Goal: Communication & Community: Answer question/provide support

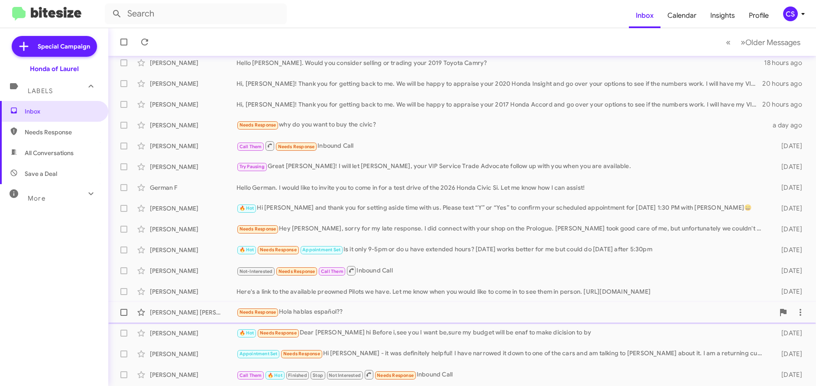
scroll to position [117, 0]
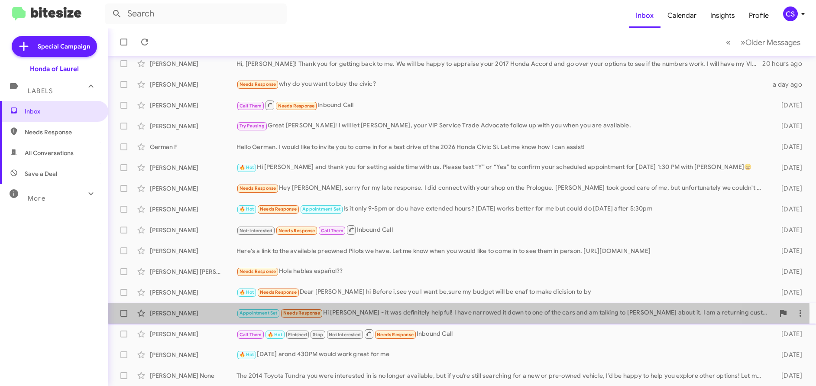
click at [171, 313] on div "[PERSON_NAME]" at bounding box center [193, 313] width 87 height 9
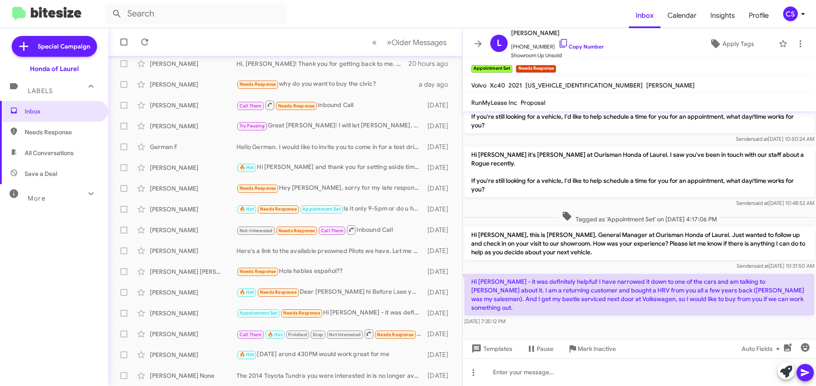
scroll to position [425, 0]
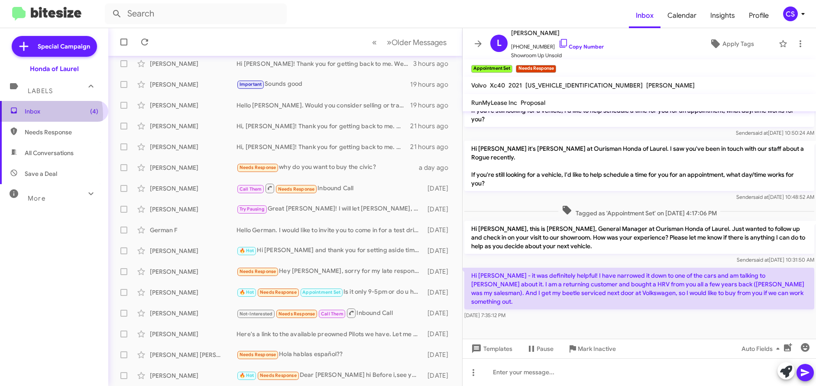
click at [33, 115] on span "Inbox (4)" at bounding box center [62, 111] width 74 height 9
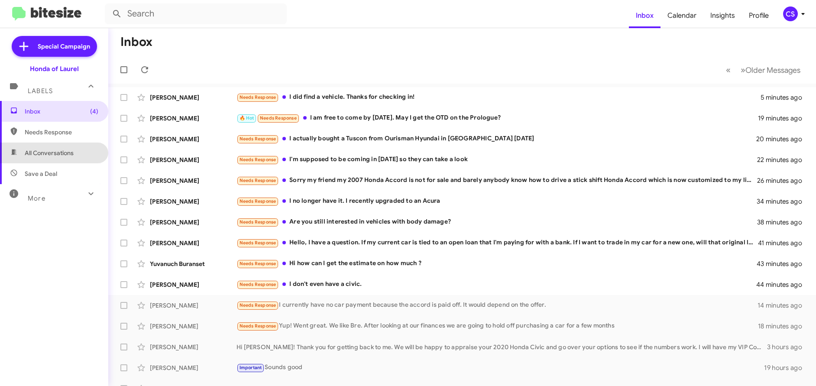
click at [55, 154] on span "All Conversations" at bounding box center [49, 153] width 49 height 9
type input "in:all-conversations"
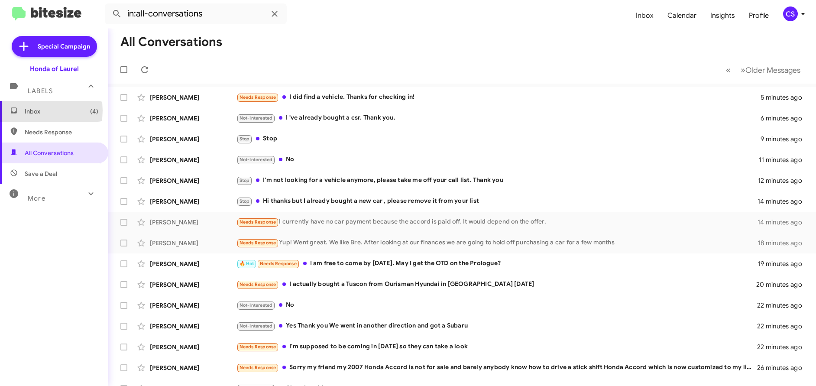
click at [33, 111] on span "Inbox (4)" at bounding box center [62, 111] width 74 height 9
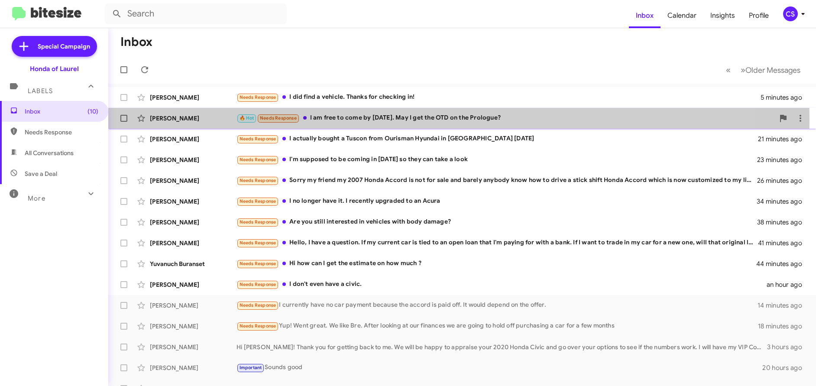
click at [178, 118] on div "[PERSON_NAME]" at bounding box center [193, 118] width 87 height 9
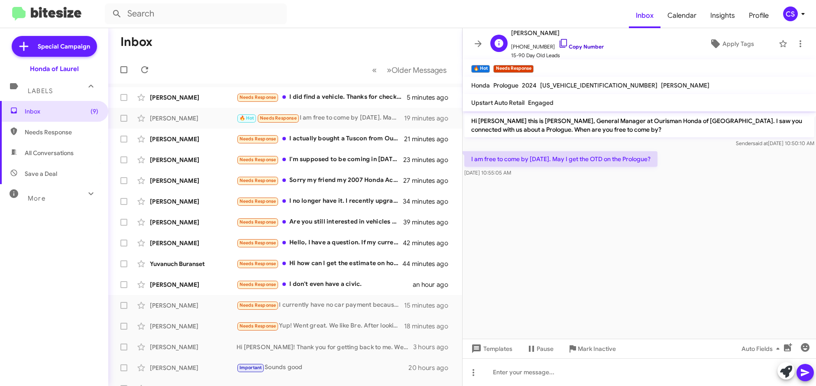
click at [582, 46] on link "Copy Number" at bounding box center [582, 46] width 46 height 7
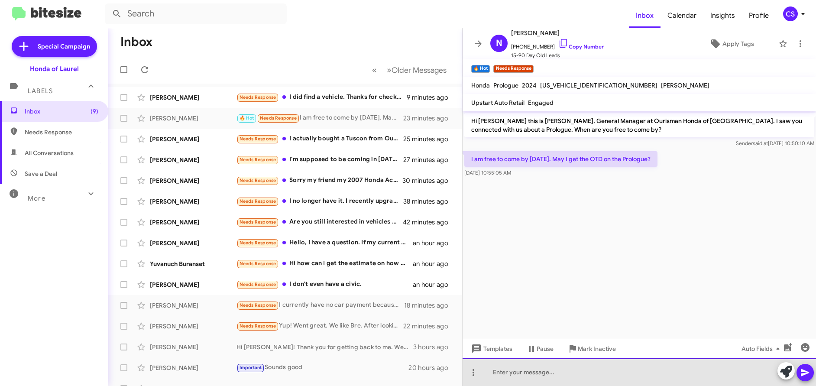
click at [502, 373] on div at bounding box center [640, 372] width 354 height 28
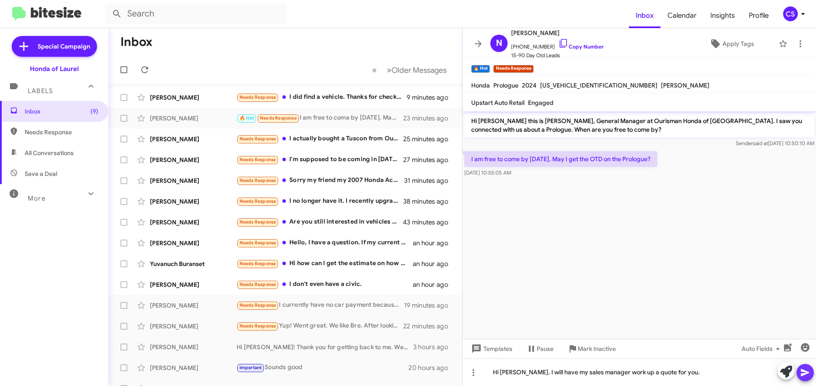
click at [812, 376] on button at bounding box center [805, 372] width 17 height 17
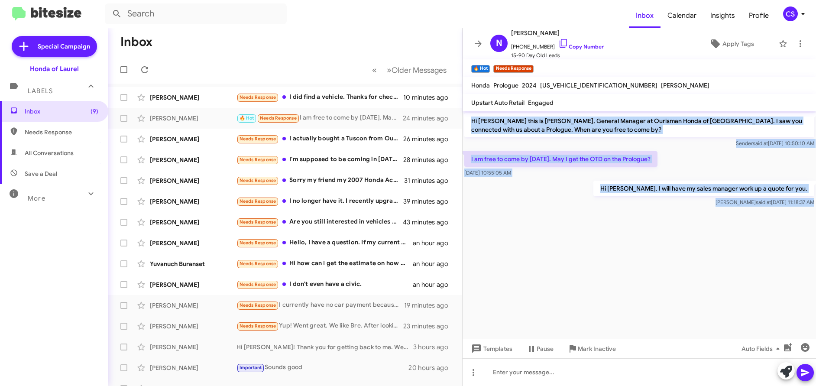
drag, startPoint x: 472, startPoint y: 122, endPoint x: 718, endPoint y: 270, distance: 287.1
click at [718, 270] on cdk-virtual-scroll-viewport "Hi [PERSON_NAME] this is [PERSON_NAME], General Manager at Ourisman Honda of [G…" at bounding box center [640, 225] width 354 height 228
copy div "Hi [PERSON_NAME] this is [PERSON_NAME], General Manager at Ourisman Honda of [G…"
click at [634, 269] on cdk-virtual-scroll-viewport "Hi [PERSON_NAME] this is [PERSON_NAME], General Manager at Ourisman Honda of [G…" at bounding box center [640, 225] width 354 height 228
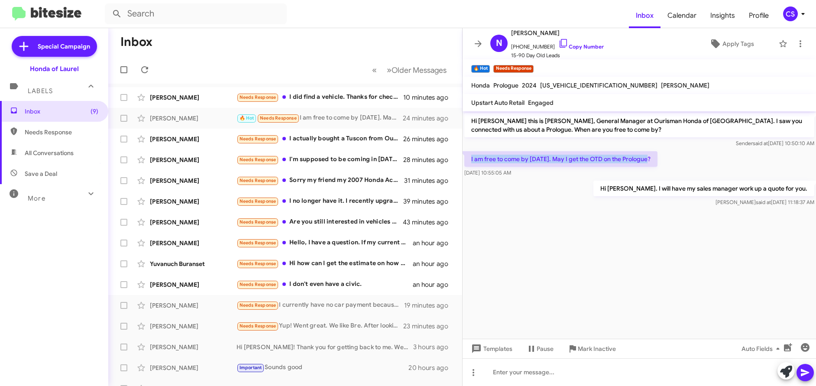
drag, startPoint x: 471, startPoint y: 159, endPoint x: 656, endPoint y: 156, distance: 184.6
click at [654, 156] on p "I am free to come by [DATE]. May I get the OTD on the Prologue?" at bounding box center [561, 159] width 193 height 16
copy p "I am free to come by [DATE]. May I get the OTD on the Prologue?"
click at [516, 7] on form at bounding box center [367, 13] width 524 height 21
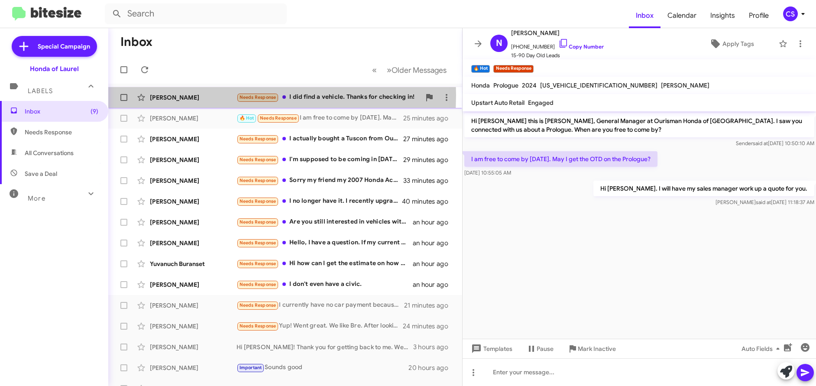
click at [177, 95] on div "[PERSON_NAME]" at bounding box center [193, 97] width 87 height 9
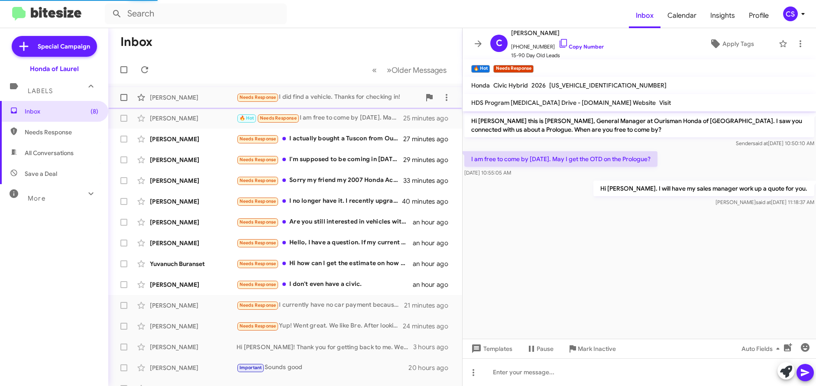
scroll to position [66, 0]
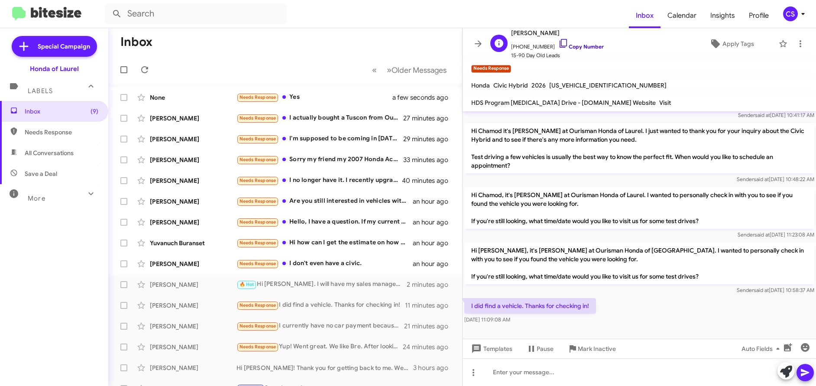
click at [585, 47] on link "Copy Number" at bounding box center [582, 46] width 46 height 7
drag, startPoint x: 471, startPoint y: 306, endPoint x: 597, endPoint y: 309, distance: 125.3
click at [597, 309] on div "I did find a vehicle. Thanks for checking in! [DATE] 11:09:08 AM" at bounding box center [640, 310] width 354 height 29
copy p "I did find a vehicle. Thanks for checking in!"
click at [737, 43] on span "Apply Tags" at bounding box center [739, 44] width 32 height 16
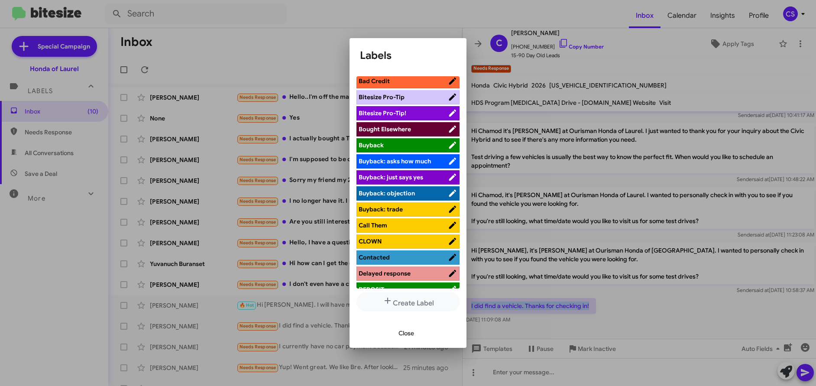
scroll to position [22, 0]
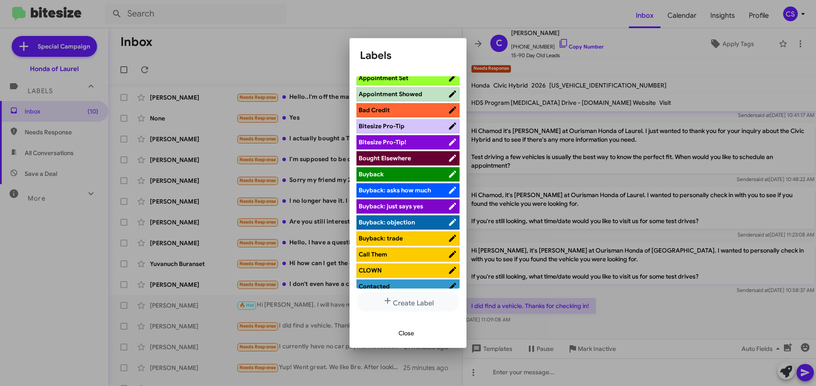
click at [407, 158] on span "Bought Elsewhere" at bounding box center [385, 158] width 52 height 8
click at [411, 334] on span "Close" at bounding box center [407, 333] width 16 height 16
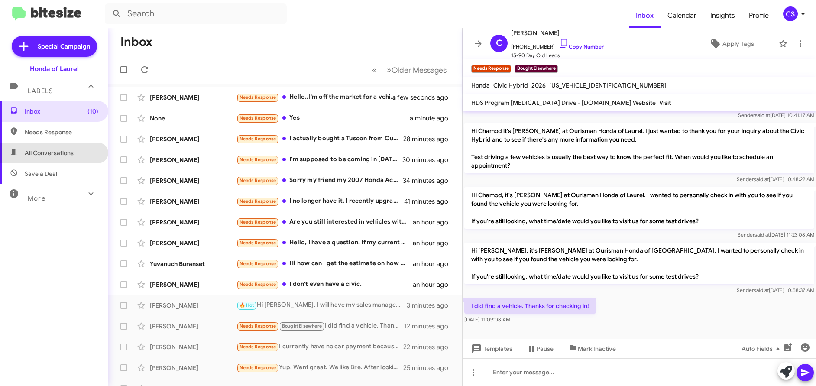
click at [62, 154] on span "All Conversations" at bounding box center [49, 153] width 49 height 9
type input "in:all-conversations"
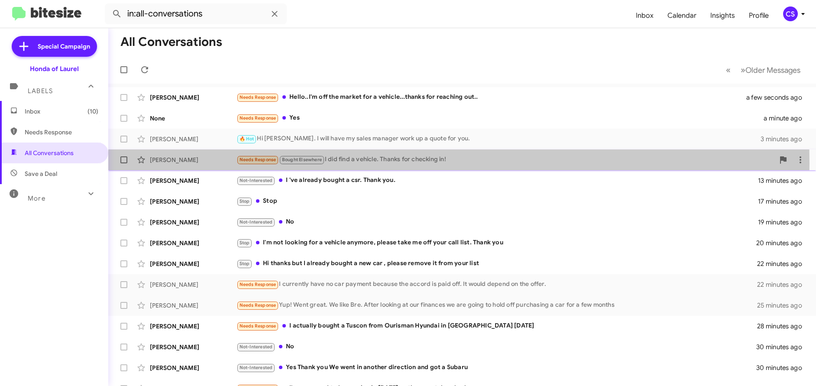
click at [189, 163] on div "[PERSON_NAME]" at bounding box center [193, 160] width 87 height 9
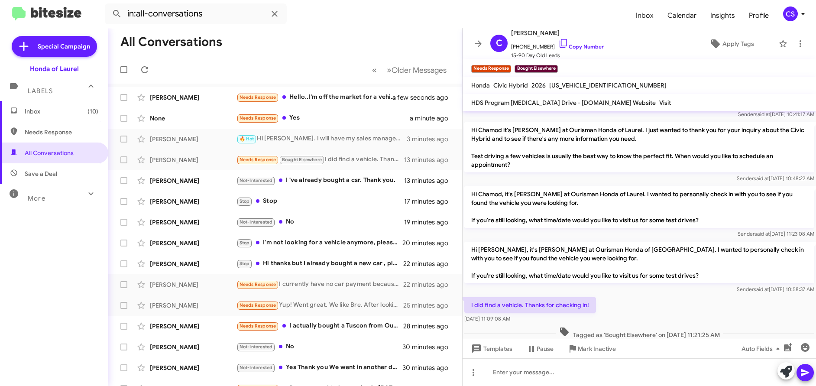
scroll to position [85, 0]
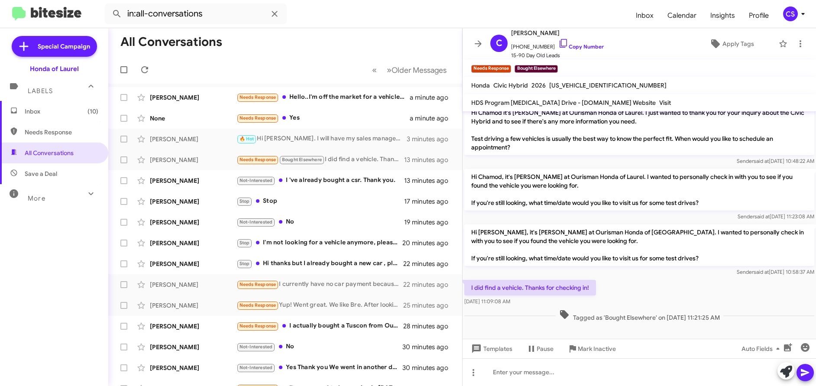
click at [471, 176] on p "Hi Chamod, it's [PERSON_NAME] at Ourisman Honda of Laurel. I wanted to personal…" at bounding box center [640, 190] width 350 height 42
drag, startPoint x: 472, startPoint y: 232, endPoint x: 728, endPoint y: 333, distance: 275.7
click at [728, 333] on cdk-virtual-scroll-viewport "Hi Chamod this is [PERSON_NAME], General Manager at Ourisman Honda of Laurel. J…" at bounding box center [640, 225] width 354 height 228
copy div "Hi [PERSON_NAME], it's [PERSON_NAME] at Ourisman Honda of [GEOGRAPHIC_DATA]. I …"
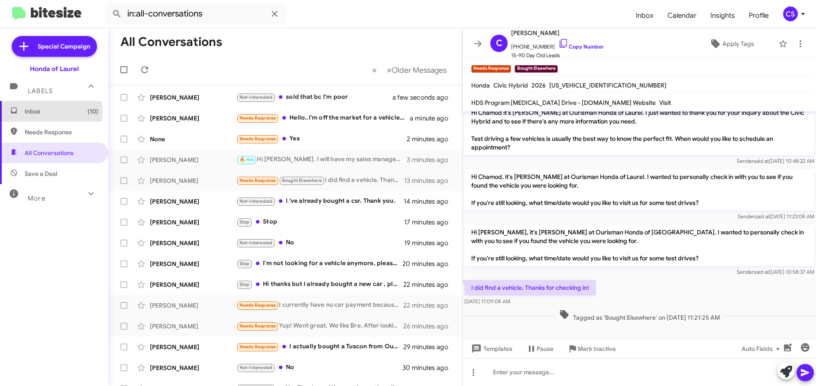
click at [31, 112] on span "Inbox (10)" at bounding box center [62, 111] width 74 height 9
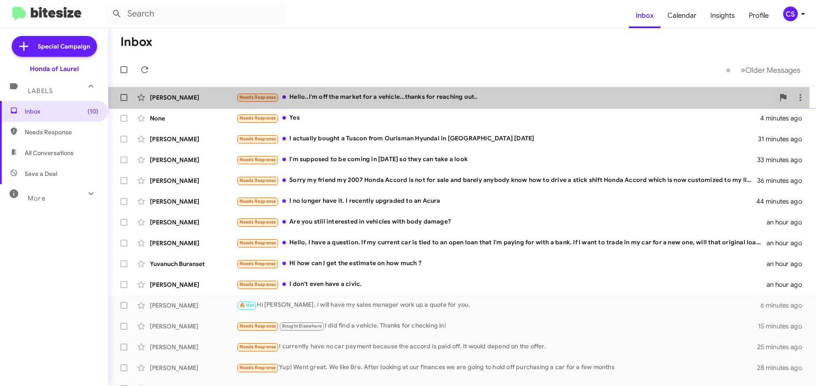
click at [186, 98] on div "[PERSON_NAME]" at bounding box center [193, 97] width 87 height 9
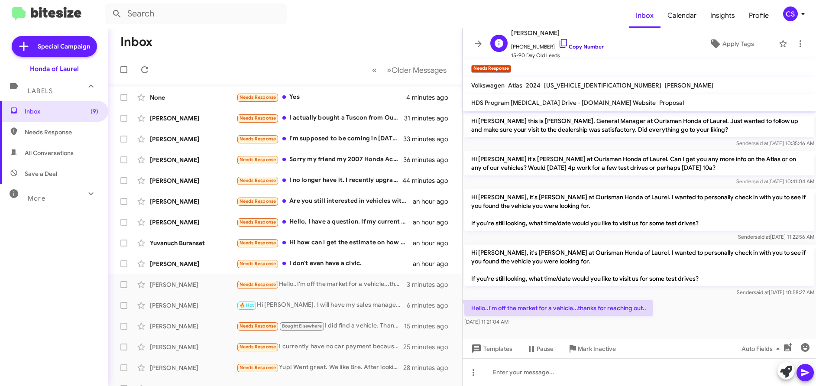
click at [585, 47] on link "Copy Number" at bounding box center [582, 46] width 46 height 7
drag, startPoint x: 473, startPoint y: 309, endPoint x: 651, endPoint y: 309, distance: 178.1
click at [651, 309] on p "Hello..I'm off the market for a vehicle...thanks for reaching out.." at bounding box center [559, 308] width 189 height 16
copy p "Hello..I'm off the market for a vehicle...thanks for reaching out.."
click at [731, 42] on span "Apply Tags" at bounding box center [739, 44] width 32 height 16
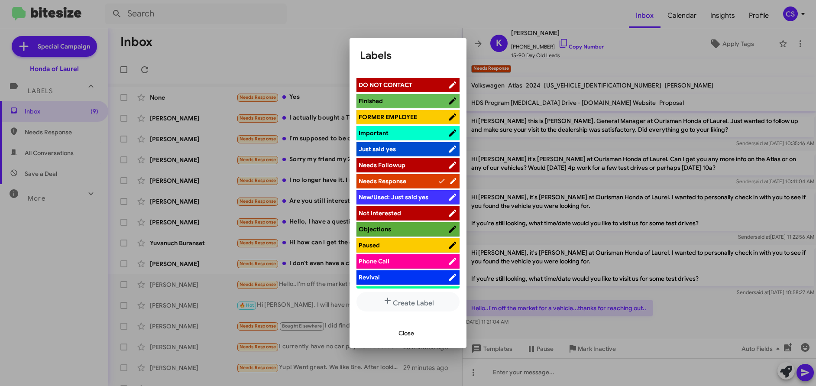
scroll to position [273, 0]
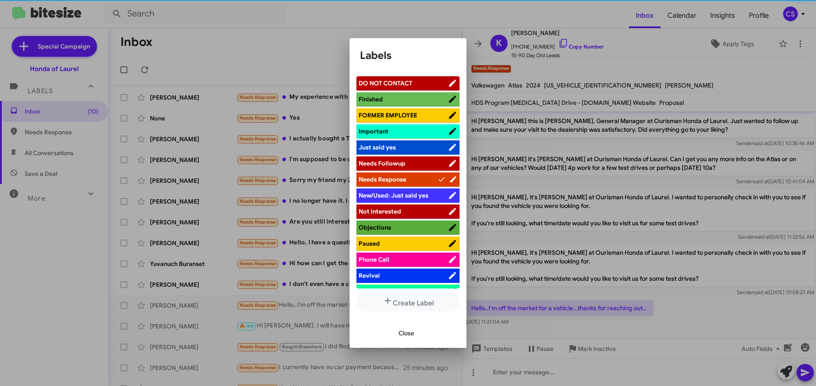
click at [383, 214] on span "Not Interested" at bounding box center [380, 212] width 42 height 8
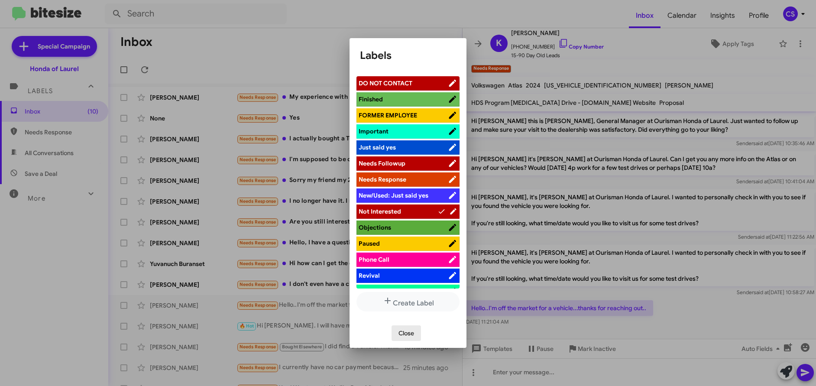
click at [407, 334] on span "Close" at bounding box center [407, 333] width 16 height 16
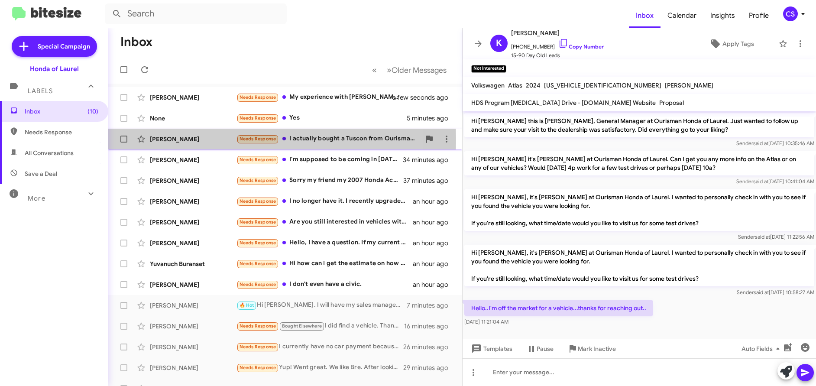
click at [164, 140] on div "[PERSON_NAME]" at bounding box center [193, 139] width 87 height 9
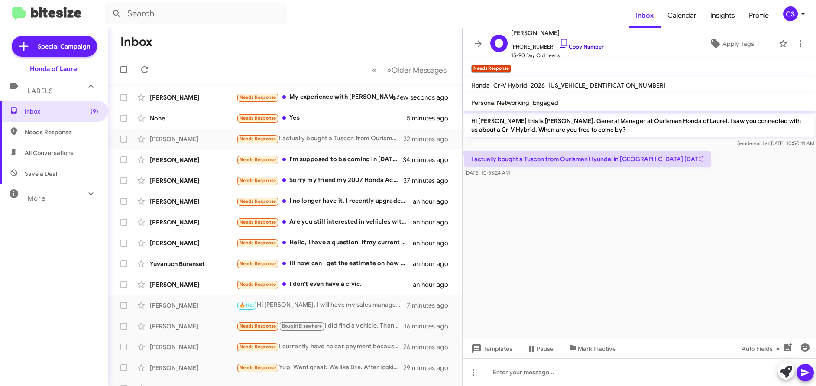
click at [582, 47] on link "Copy Number" at bounding box center [582, 46] width 46 height 7
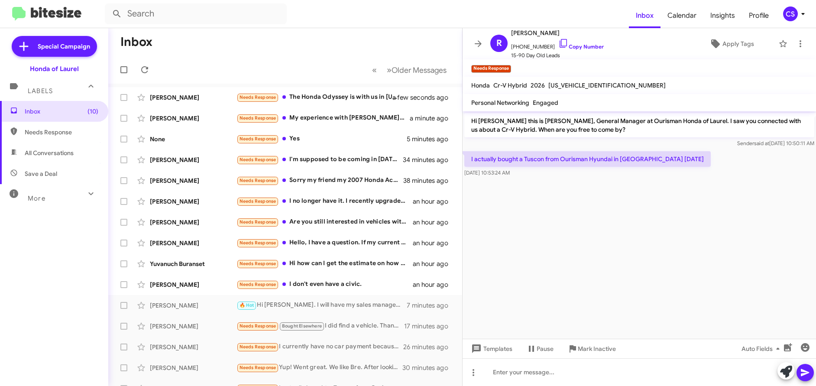
drag, startPoint x: 471, startPoint y: 160, endPoint x: 684, endPoint y: 157, distance: 213.7
click at [684, 157] on div "I actually bought a Tuscon from Ourisman Hyundai in [GEOGRAPHIC_DATA] [DATE][DA…" at bounding box center [640, 164] width 354 height 29
copy p "I actually bought a Tuscon from Ourisman Hyundai in [GEOGRAPHIC_DATA] [DATE]"
click at [744, 45] on span "Apply Tags" at bounding box center [739, 44] width 32 height 16
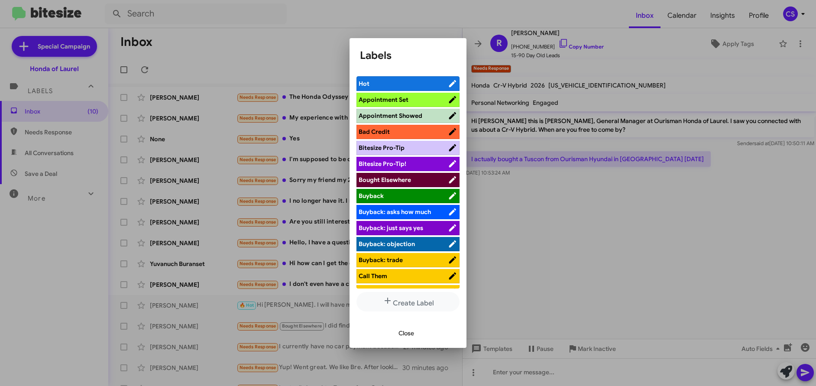
click at [397, 180] on span "Bought Elsewhere" at bounding box center [385, 180] width 52 height 8
click at [411, 335] on span "Close" at bounding box center [407, 333] width 16 height 16
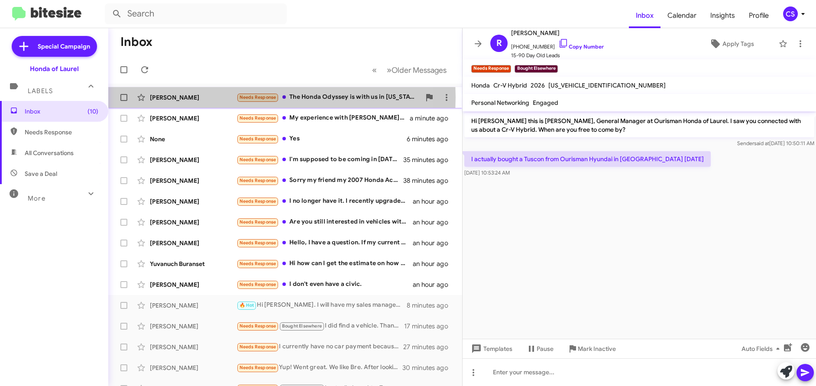
click at [169, 97] on div "[PERSON_NAME]" at bounding box center [193, 97] width 87 height 9
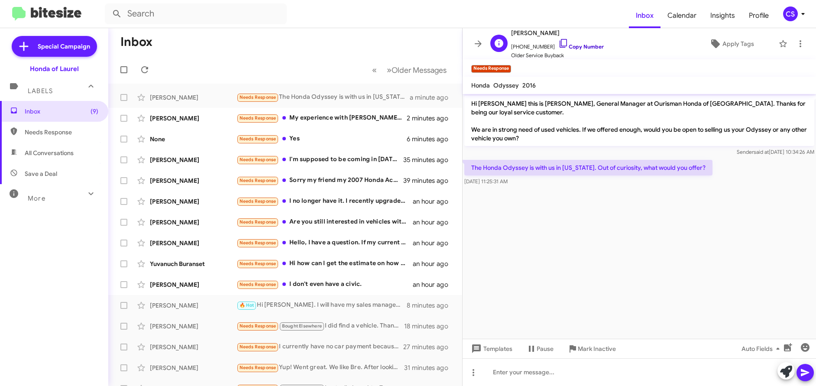
click at [582, 49] on link "Copy Number" at bounding box center [582, 46] width 46 height 7
click at [164, 122] on div "[PERSON_NAME]" at bounding box center [193, 118] width 87 height 9
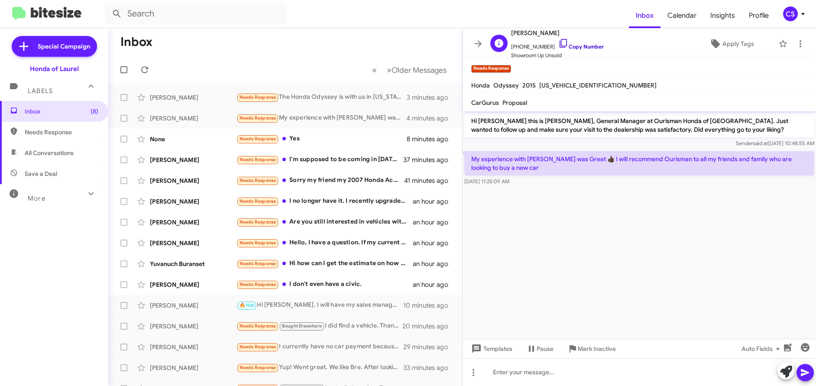
click at [587, 48] on link "Copy Number" at bounding box center [582, 46] width 46 height 7
click at [741, 44] on span "Apply Tags" at bounding box center [739, 44] width 32 height 16
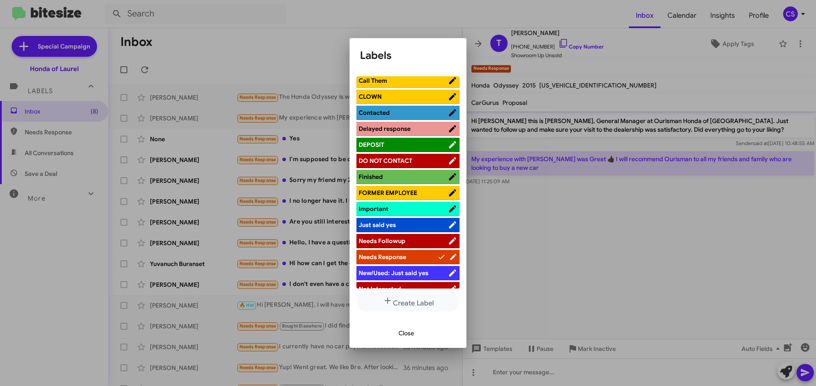
scroll to position [202, 0]
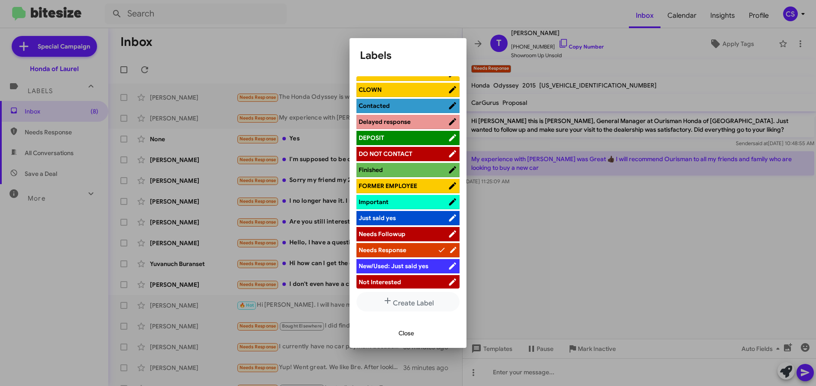
click at [376, 170] on span "Finished" at bounding box center [371, 170] width 24 height 8
click at [406, 335] on span "Close" at bounding box center [407, 333] width 16 height 16
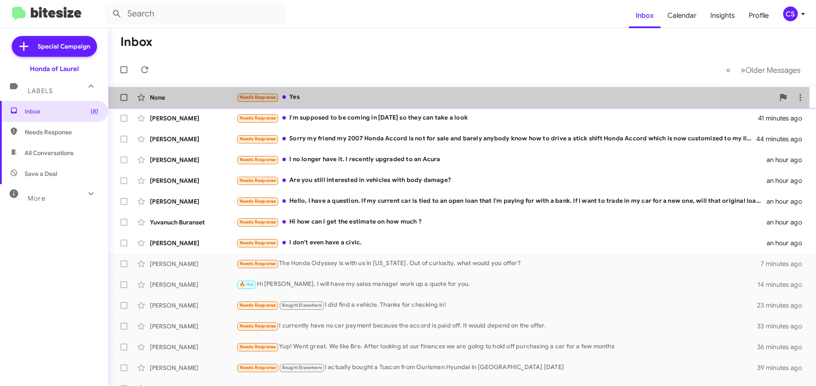
click at [160, 96] on div "None" at bounding box center [193, 97] width 87 height 9
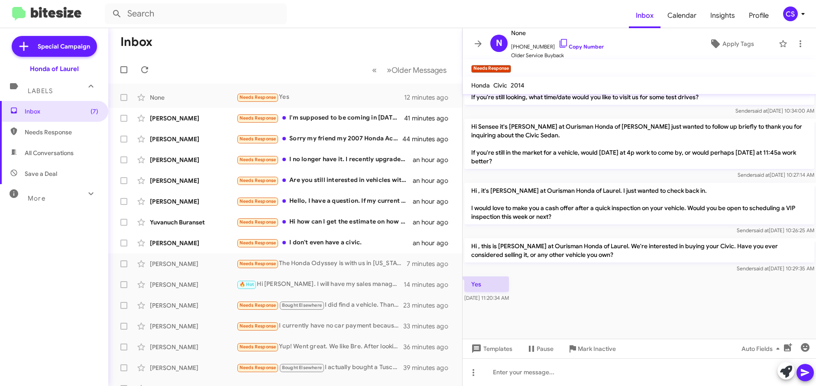
scroll to position [969, 0]
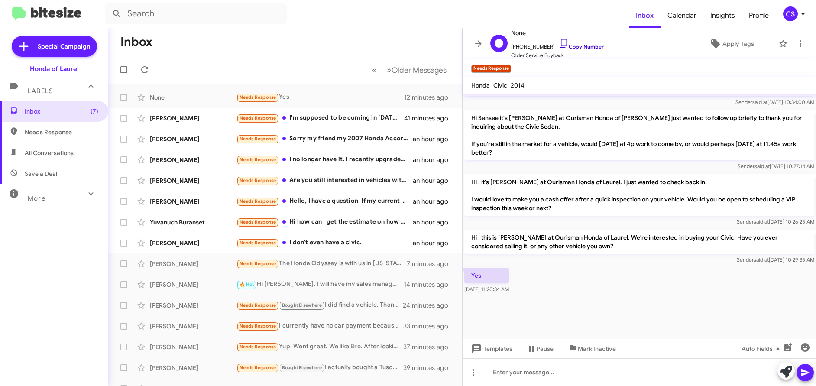
click at [581, 45] on link "Copy Number" at bounding box center [582, 46] width 46 height 7
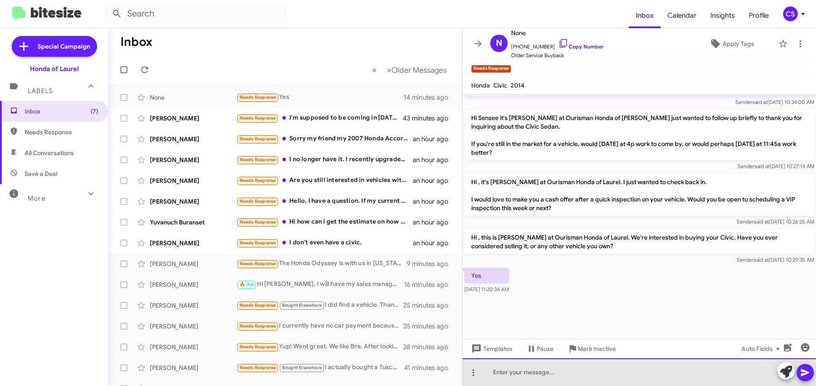
click at [511, 373] on div at bounding box center [640, 372] width 354 height 28
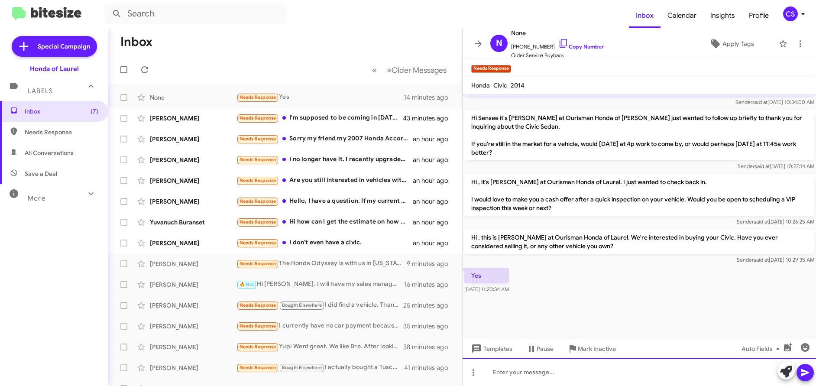
paste div
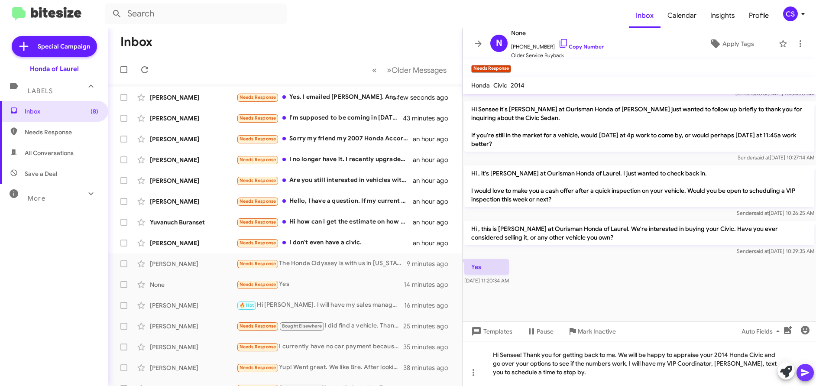
click at [808, 374] on icon at bounding box center [805, 372] width 10 height 10
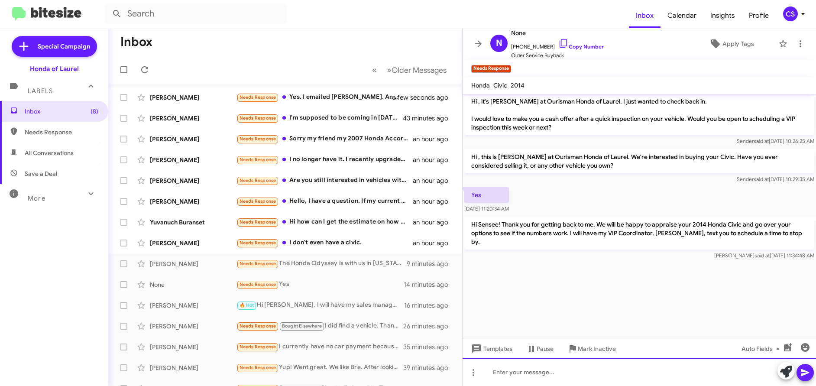
scroll to position [1914, 0]
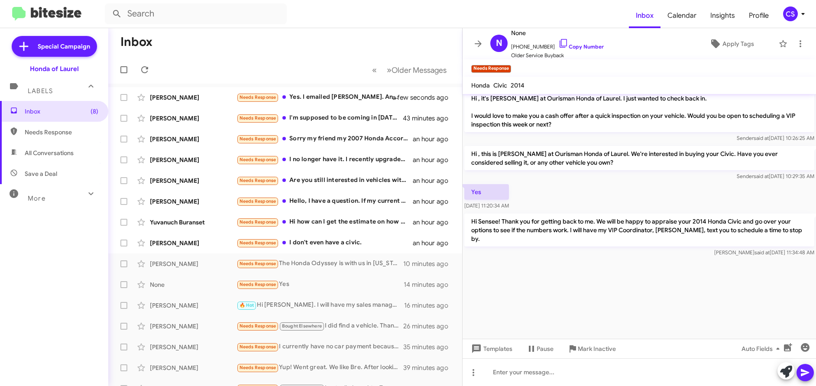
drag, startPoint x: 473, startPoint y: 156, endPoint x: 563, endPoint y: 280, distance: 153.9
click at [563, 280] on cdk-virtual-scroll-viewport "Hi Sensee this is [PERSON_NAME], General Manager at Ourisman Honda of Laurel. I…" at bounding box center [640, 216] width 354 height 245
copy div "Hi , this is [PERSON_NAME] at Ourisman Honda of Laurel. We're interested in buy…"
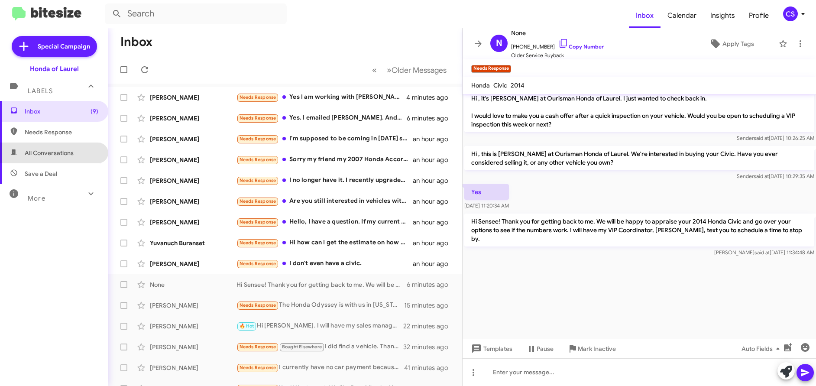
click at [56, 153] on span "All Conversations" at bounding box center [49, 153] width 49 height 9
type input "in:all-conversations"
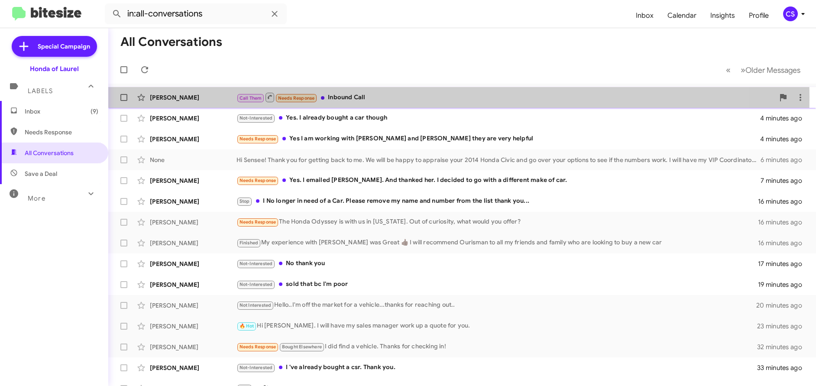
click at [174, 97] on div "[PERSON_NAME]" at bounding box center [193, 97] width 87 height 9
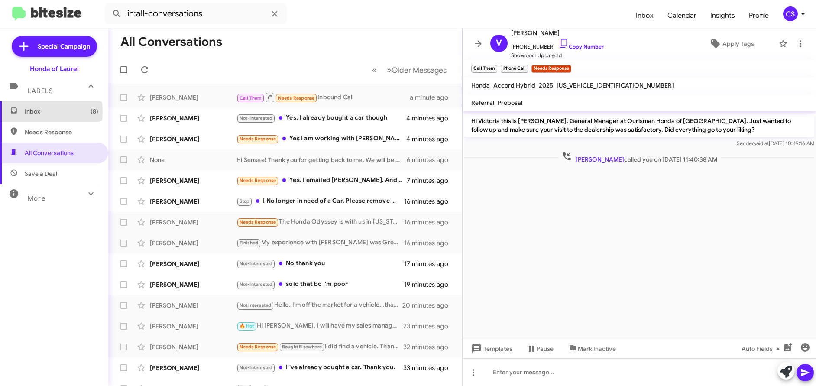
click at [34, 111] on span "Inbox (8)" at bounding box center [62, 111] width 74 height 9
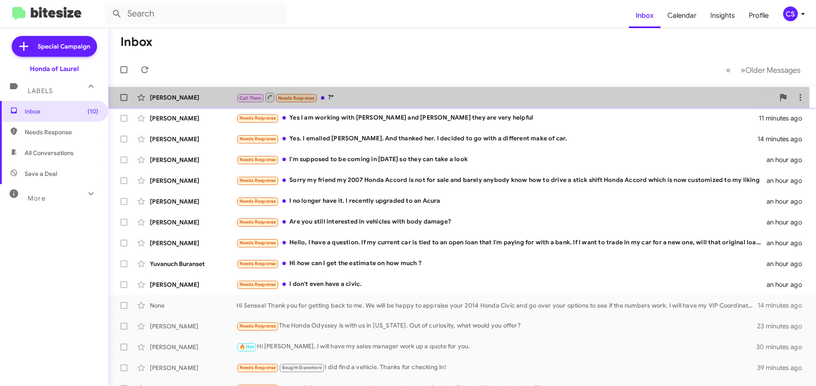
click at [178, 99] on div "[PERSON_NAME]" at bounding box center [193, 97] width 87 height 9
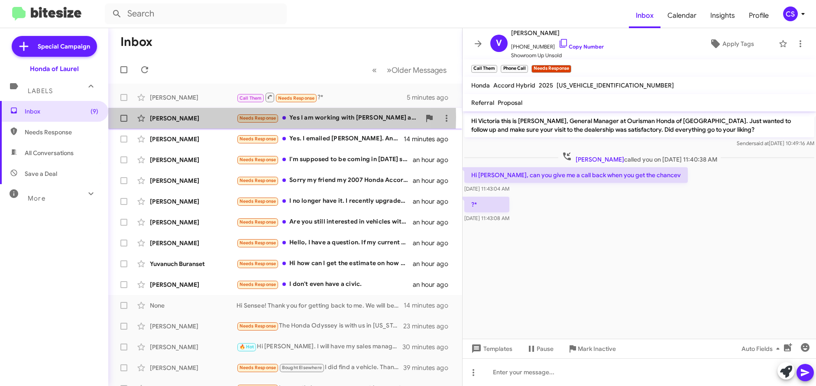
click at [169, 117] on div "[PERSON_NAME]" at bounding box center [193, 118] width 87 height 9
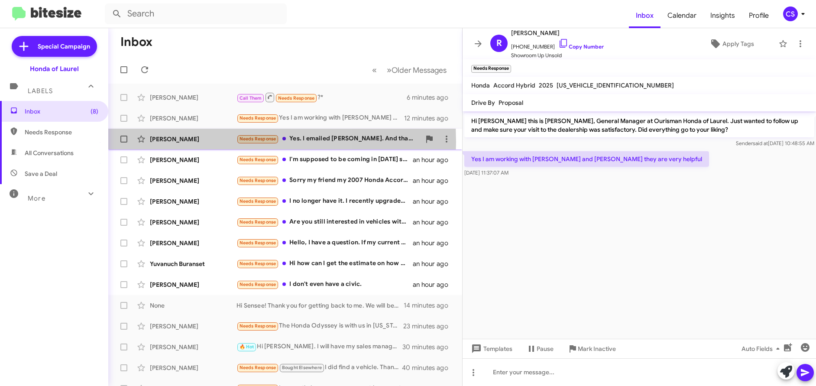
click at [184, 142] on div "[PERSON_NAME]" at bounding box center [193, 139] width 87 height 9
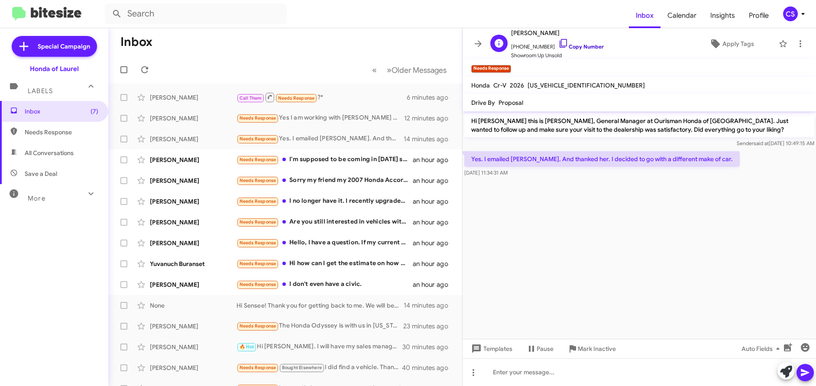
click at [585, 48] on link "Copy Number" at bounding box center [582, 46] width 46 height 7
drag, startPoint x: 579, startPoint y: 159, endPoint x: 713, endPoint y: 169, distance: 135.2
click at [713, 169] on div "Yes. I emailed [PERSON_NAME]. And thanked her. I decided to go with a different…" at bounding box center [640, 164] width 354 height 29
drag, startPoint x: 712, startPoint y: 198, endPoint x: 685, endPoint y: 188, distance: 28.3
click at [710, 197] on cdk-virtual-scroll-viewport "Hi [PERSON_NAME] this is [PERSON_NAME], General Manager at Ourisman Honda of [G…" at bounding box center [640, 225] width 354 height 228
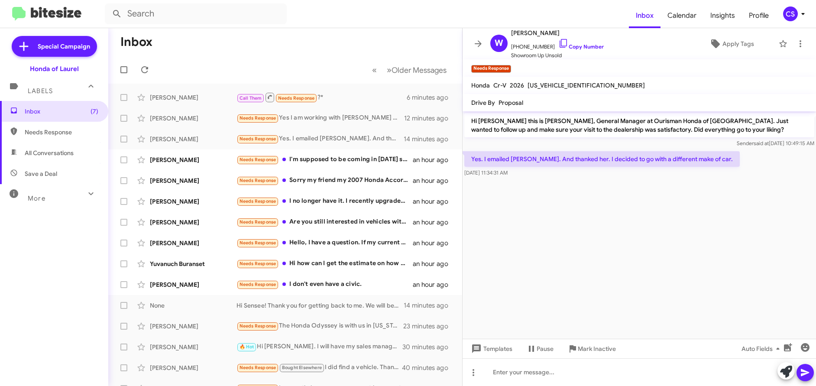
drag, startPoint x: 578, startPoint y: 159, endPoint x: 704, endPoint y: 159, distance: 126.1
click at [704, 159] on p "Yes. I emailed [PERSON_NAME]. And thanked her. I decided to go with a different…" at bounding box center [603, 159] width 276 height 16
copy p "I decided to go with a different make of car."
click at [574, 241] on cdk-virtual-scroll-viewport "Hi [PERSON_NAME] this is [PERSON_NAME], General Manager at Ourisman Honda of [G…" at bounding box center [640, 225] width 354 height 228
click at [733, 47] on span "Apply Tags" at bounding box center [739, 44] width 32 height 16
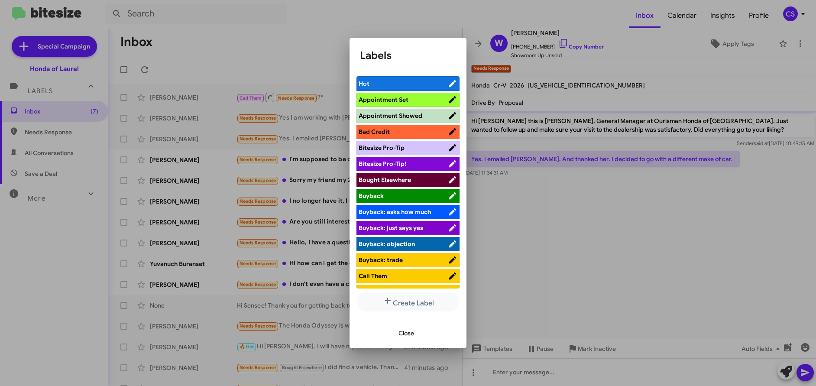
click at [397, 179] on span "Bought Elsewhere" at bounding box center [385, 180] width 52 height 8
click at [409, 334] on span "Close" at bounding box center [407, 333] width 16 height 16
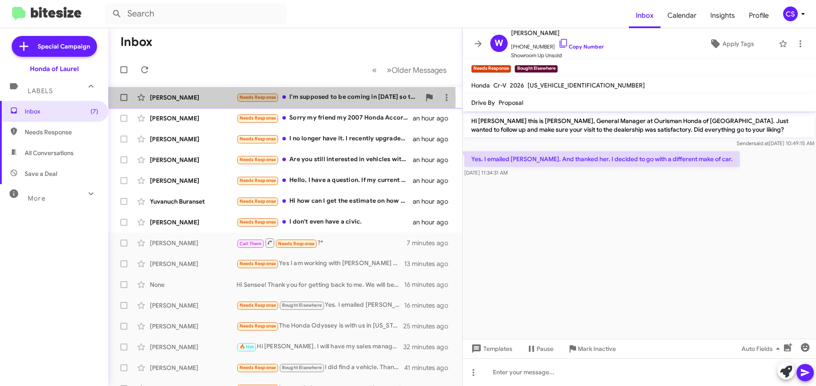
click at [178, 98] on div "[PERSON_NAME]" at bounding box center [193, 97] width 87 height 9
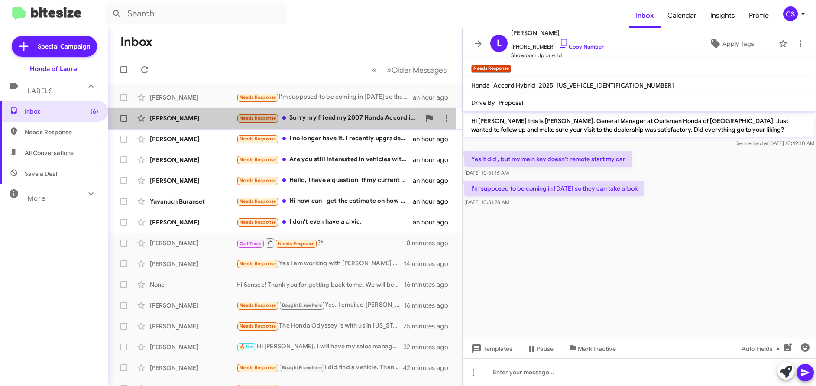
click at [165, 121] on div "[PERSON_NAME]" at bounding box center [193, 118] width 87 height 9
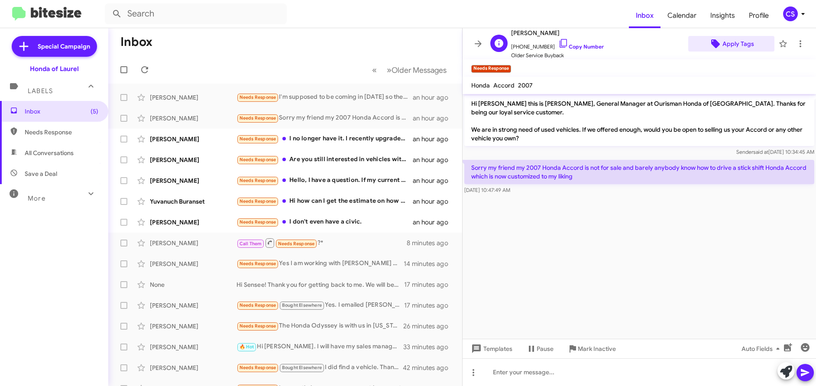
click at [739, 44] on span "Apply Tags" at bounding box center [739, 44] width 32 height 16
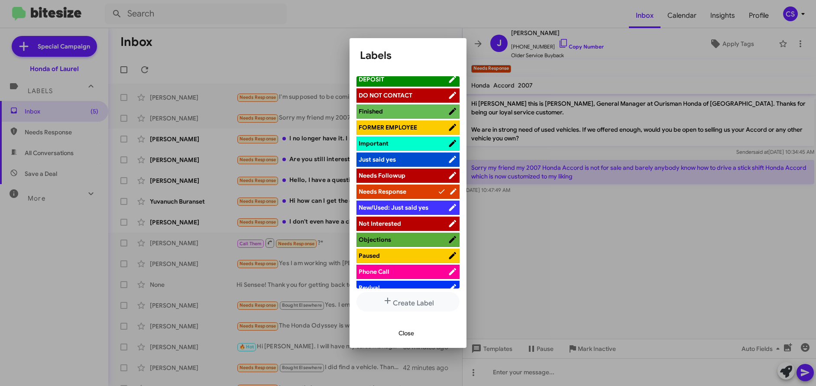
scroll to position [263, 0]
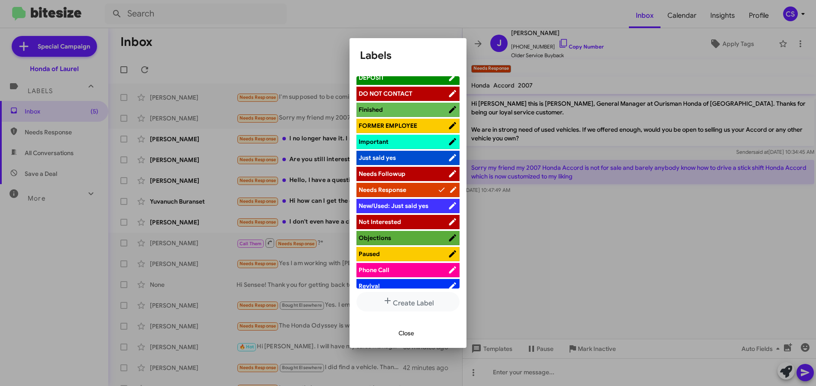
click at [384, 222] on span "Not Interested" at bounding box center [380, 222] width 42 height 8
click at [409, 335] on span "Close" at bounding box center [407, 333] width 16 height 16
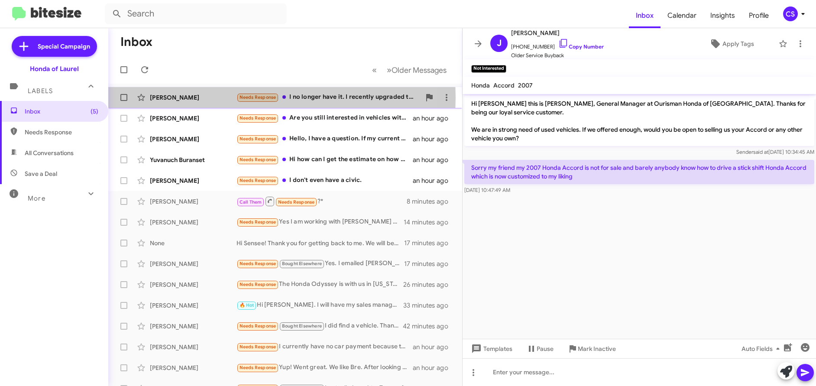
click at [171, 98] on div "[PERSON_NAME]" at bounding box center [193, 97] width 87 height 9
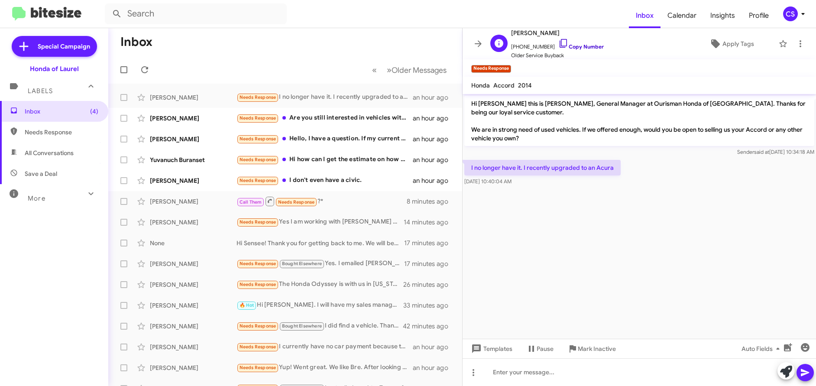
click at [581, 49] on link "Copy Number" at bounding box center [582, 46] width 46 height 7
click at [732, 45] on span "Apply Tags" at bounding box center [739, 44] width 32 height 16
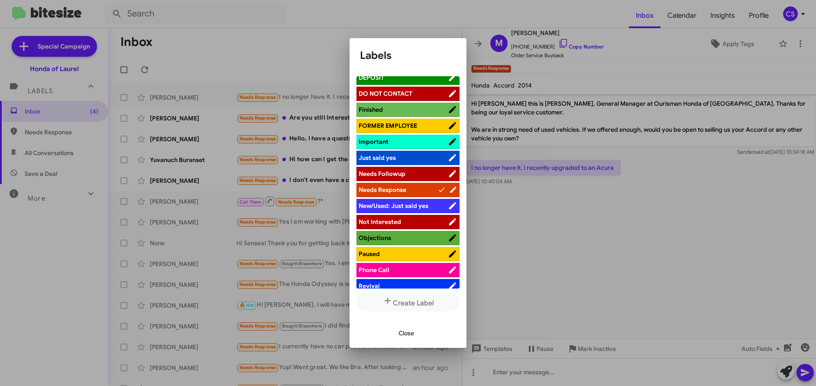
scroll to position [267, 0]
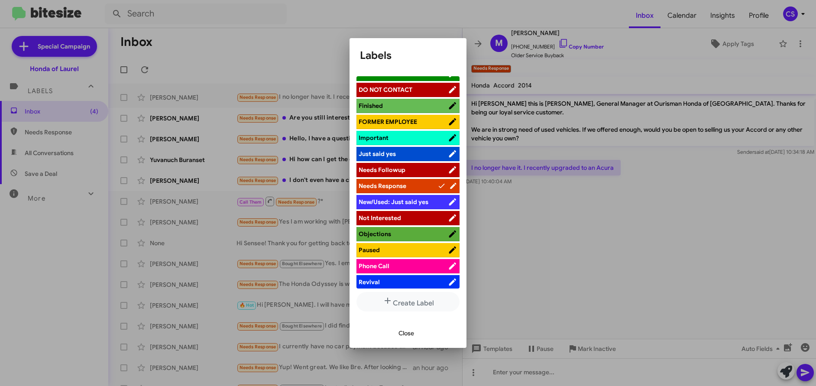
click at [393, 222] on span "Not Interested" at bounding box center [403, 218] width 89 height 9
click at [405, 333] on span "Close" at bounding box center [407, 333] width 16 height 16
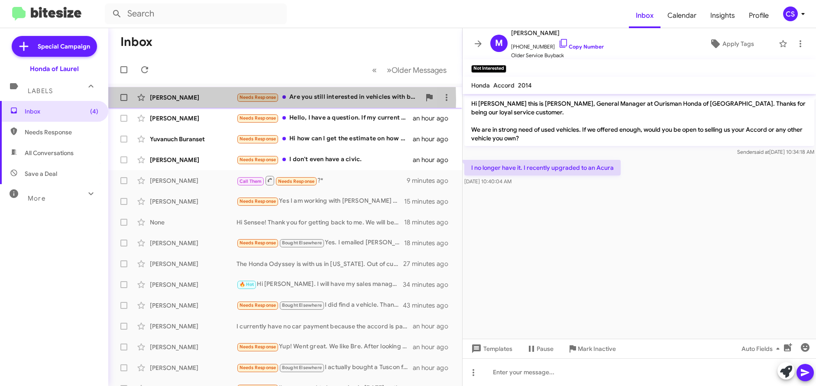
click at [171, 98] on div "[PERSON_NAME]" at bounding box center [193, 97] width 87 height 9
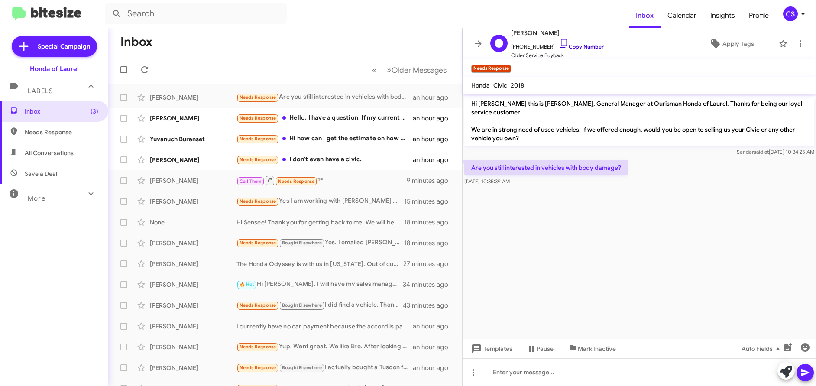
click at [583, 45] on link "Copy Number" at bounding box center [582, 46] width 46 height 7
click at [736, 46] on span "Apply Tags" at bounding box center [739, 44] width 32 height 16
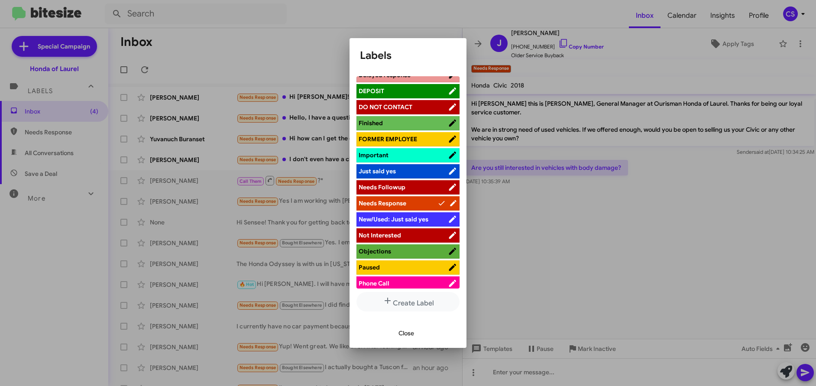
scroll to position [255, 0]
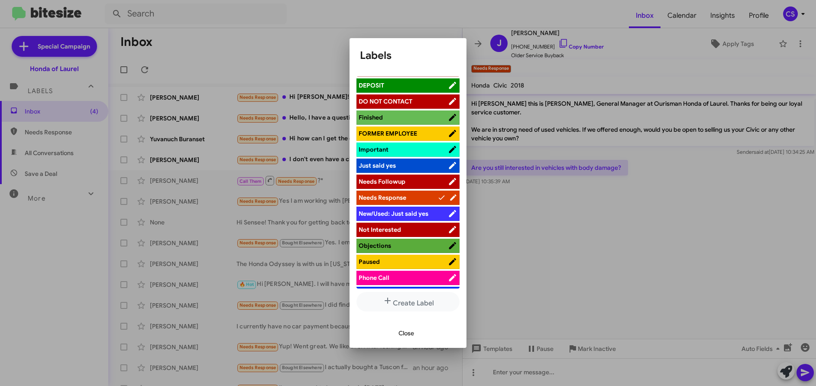
click at [390, 230] on span "Not Interested" at bounding box center [380, 230] width 42 height 8
click at [412, 333] on span "Close" at bounding box center [407, 333] width 16 height 16
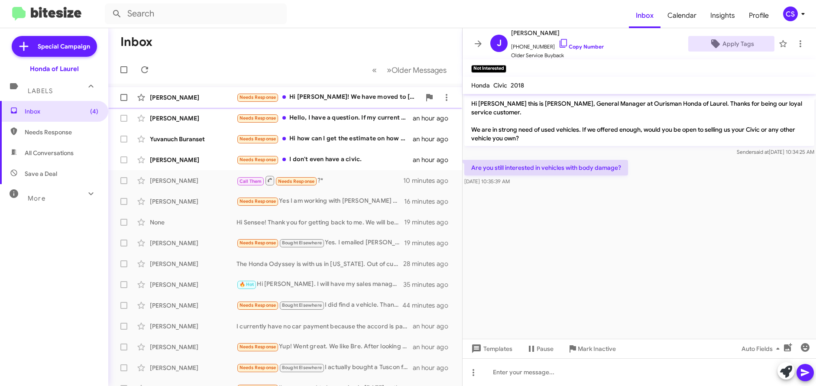
click at [170, 99] on div "[PERSON_NAME]" at bounding box center [193, 97] width 87 height 9
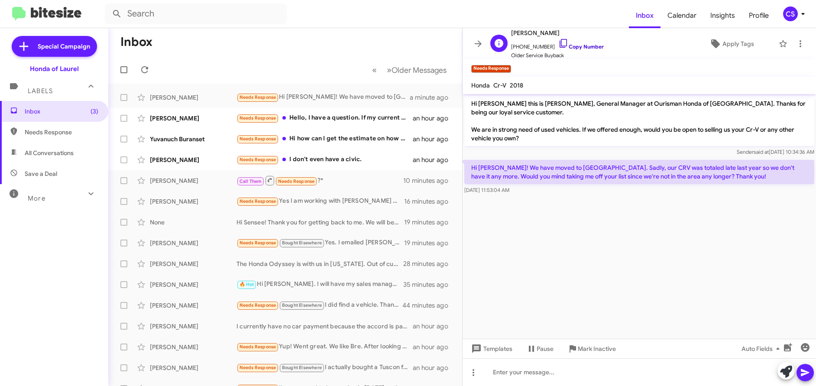
click at [586, 47] on link "Copy Number" at bounding box center [582, 46] width 46 height 7
click at [734, 46] on span "Apply Tags" at bounding box center [739, 44] width 32 height 16
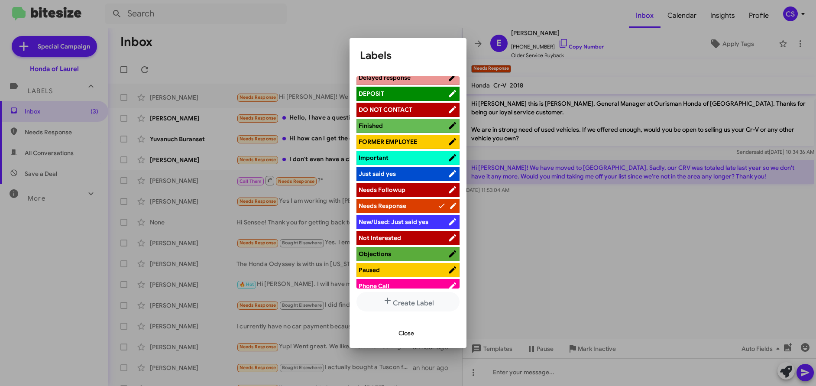
scroll to position [258, 0]
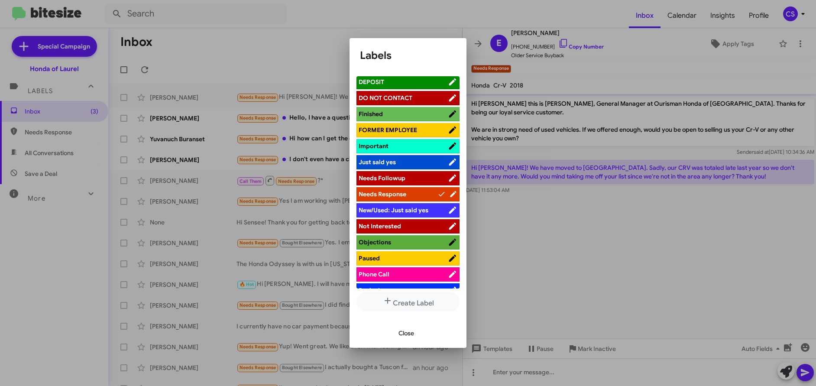
click at [390, 224] on span "Not Interested" at bounding box center [380, 226] width 42 height 8
click at [410, 333] on span "Close" at bounding box center [407, 333] width 16 height 16
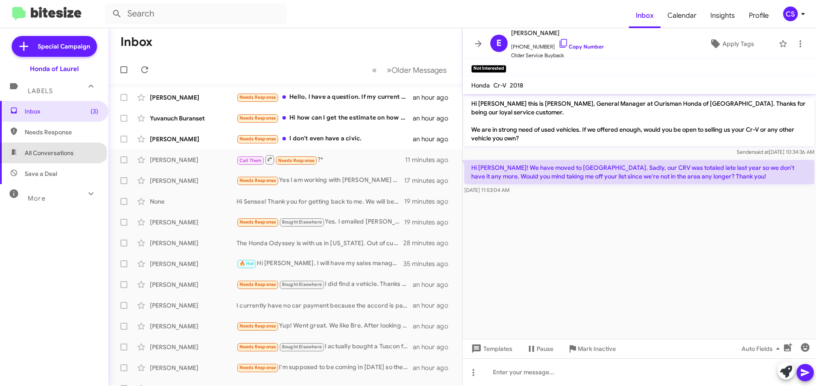
click at [53, 153] on span "All Conversations" at bounding box center [49, 153] width 49 height 9
type input "in:all-conversations"
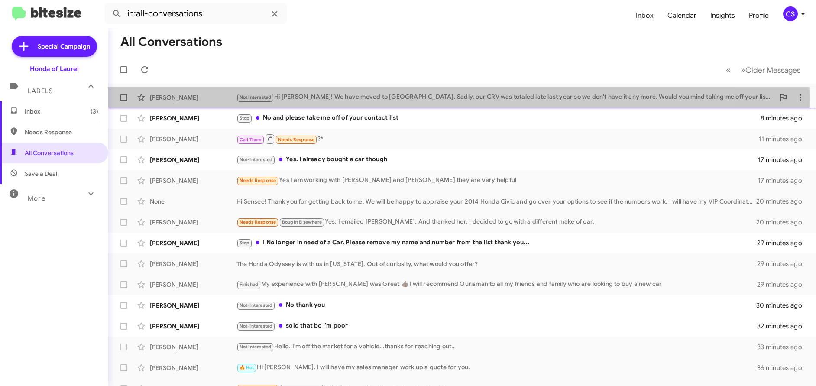
click at [166, 97] on div "[PERSON_NAME]" at bounding box center [193, 97] width 87 height 9
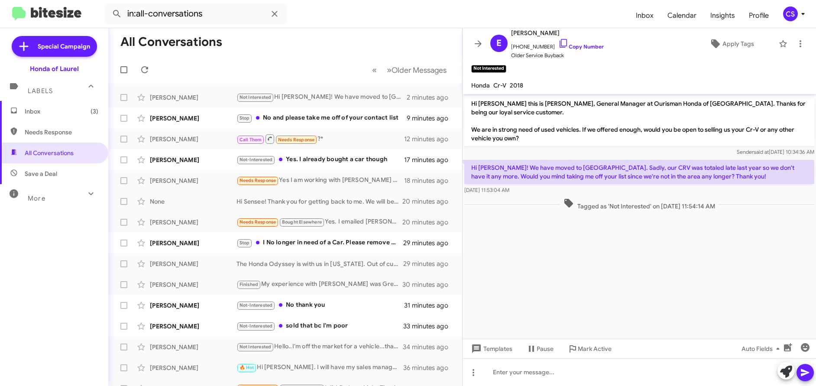
drag, startPoint x: 472, startPoint y: 103, endPoint x: 646, endPoint y: 250, distance: 227.3
click at [646, 250] on cdk-virtual-scroll-viewport "Hi [PERSON_NAME] this is [PERSON_NAME], General Manager at Ourisman Honda of [G…" at bounding box center [640, 216] width 354 height 245
copy div "Hi [PERSON_NAME] this is [PERSON_NAME], General Manager at Ourisman Honda of [G…"
click at [37, 110] on span "Inbox (3)" at bounding box center [62, 111] width 74 height 9
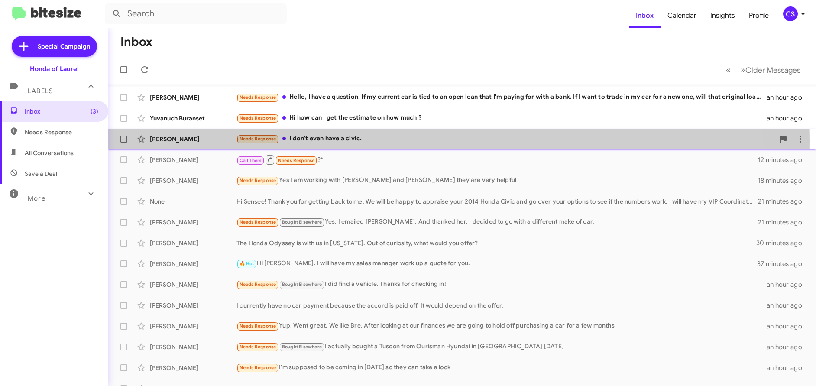
click at [182, 141] on div "[PERSON_NAME]" at bounding box center [193, 139] width 87 height 9
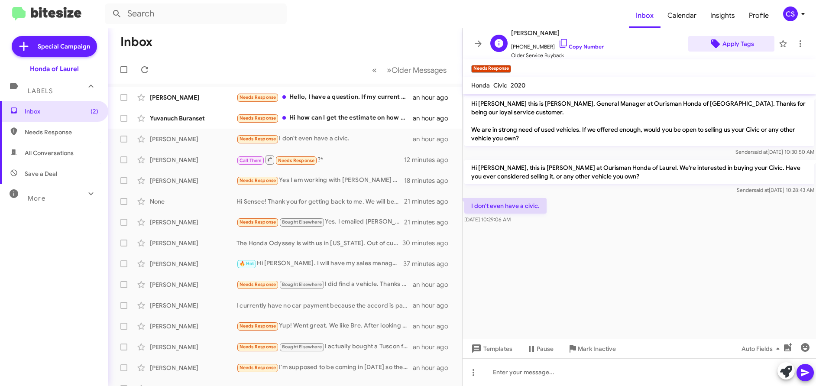
click at [735, 45] on span "Apply Tags" at bounding box center [739, 44] width 32 height 16
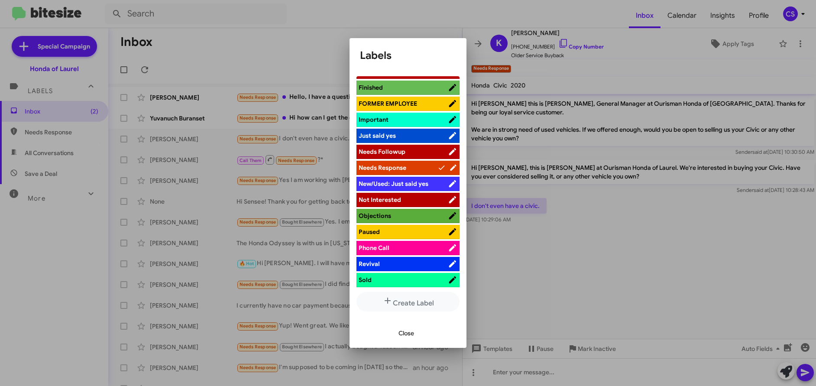
scroll to position [291, 0]
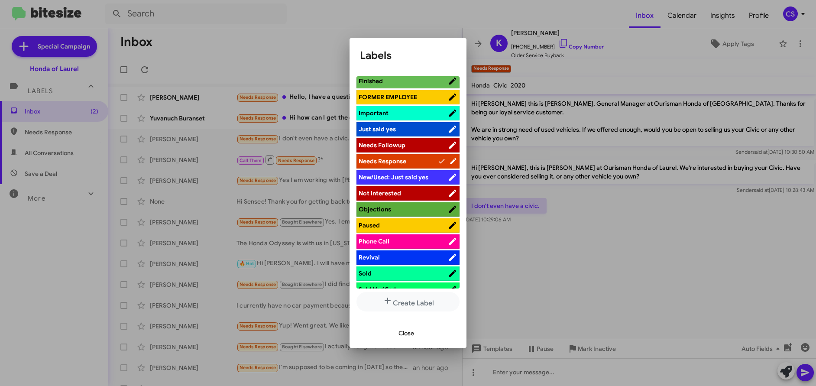
click at [387, 192] on span "Not Interested" at bounding box center [380, 193] width 42 height 8
click at [406, 333] on span "Close" at bounding box center [407, 333] width 16 height 16
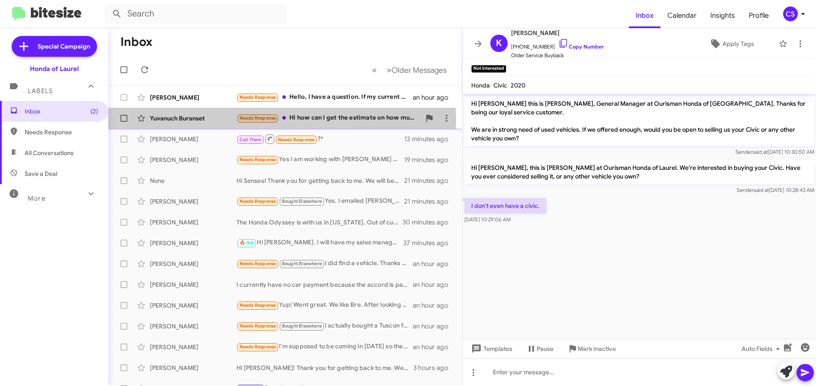
click at [184, 121] on div "Yuvanuch Buranset" at bounding box center [193, 118] width 87 height 9
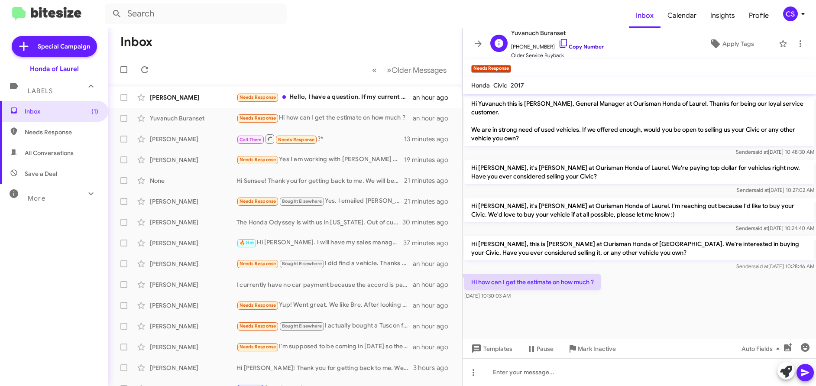
click at [586, 48] on link "Copy Number" at bounding box center [582, 46] width 46 height 7
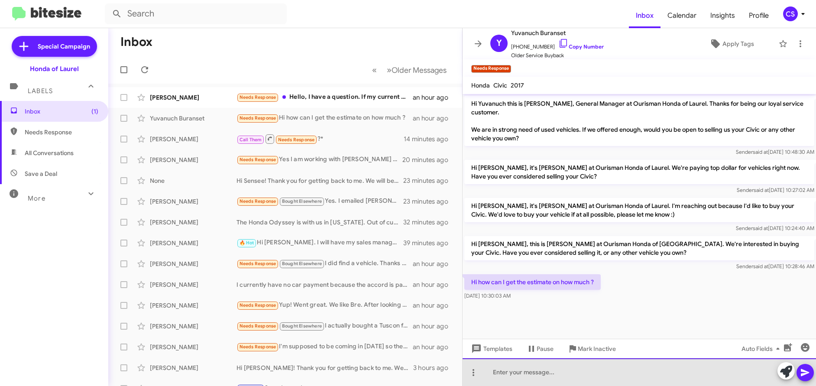
click at [495, 371] on div at bounding box center [640, 372] width 354 height 28
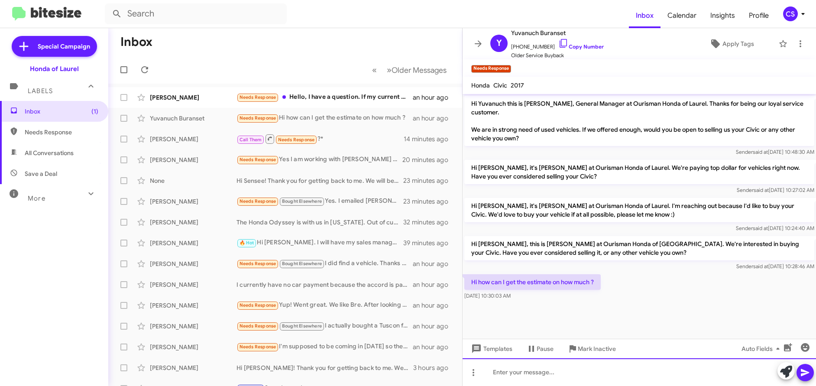
paste div
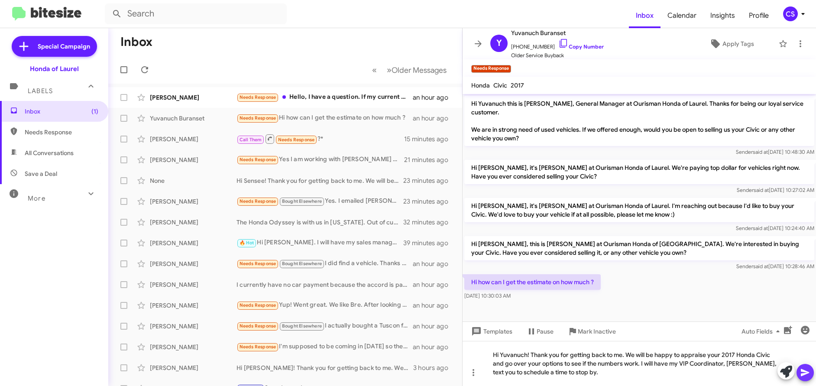
click at [806, 375] on icon at bounding box center [805, 372] width 10 height 10
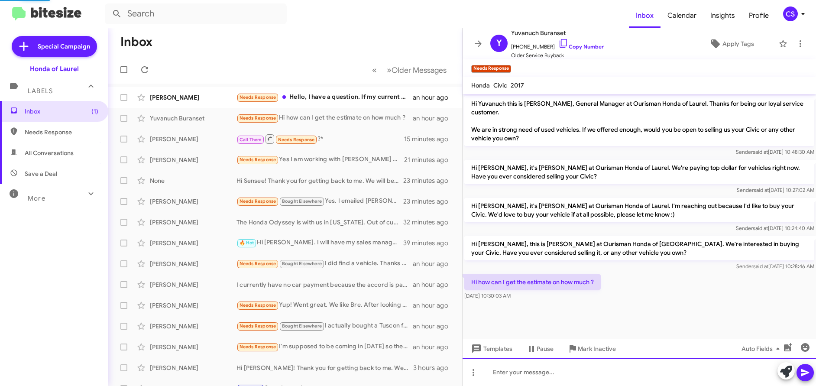
scroll to position [23, 0]
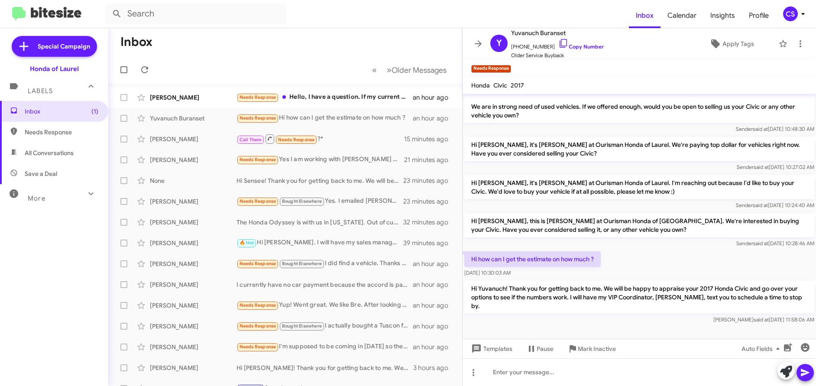
drag, startPoint x: 471, startPoint y: 221, endPoint x: 640, endPoint y: 340, distance: 206.3
click at [647, 343] on div "Hi Yuvanuch this is [PERSON_NAME], General Manager at Ourisman Honda of Laurel.…" at bounding box center [640, 240] width 354 height 292
copy div "Hi [PERSON_NAME], this is [PERSON_NAME] at Ourisman Honda of [GEOGRAPHIC_DATA].…"
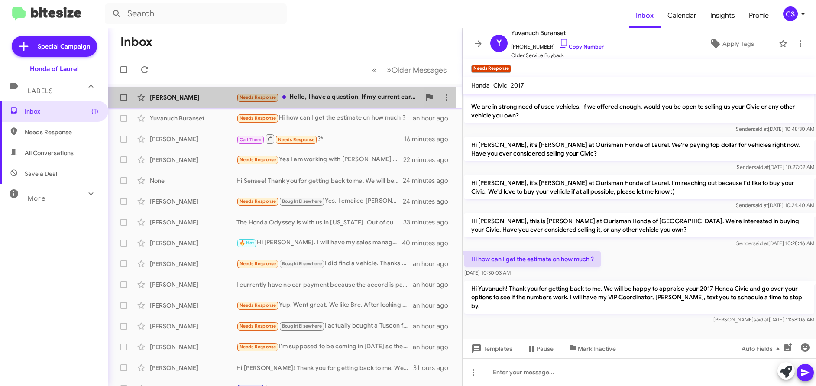
click at [165, 101] on div "[PERSON_NAME]" at bounding box center [193, 97] width 87 height 9
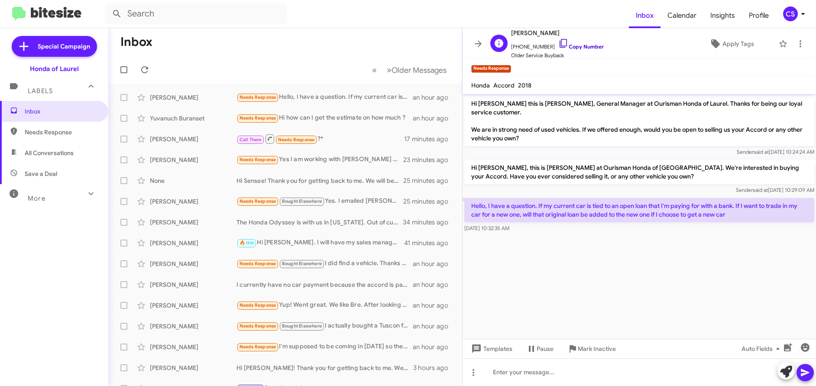
click at [586, 44] on link "Copy Number" at bounding box center [582, 46] width 46 height 7
drag, startPoint x: 512, startPoint y: 34, endPoint x: 532, endPoint y: 36, distance: 20.4
click at [532, 36] on span "[PERSON_NAME]" at bounding box center [557, 33] width 93 height 10
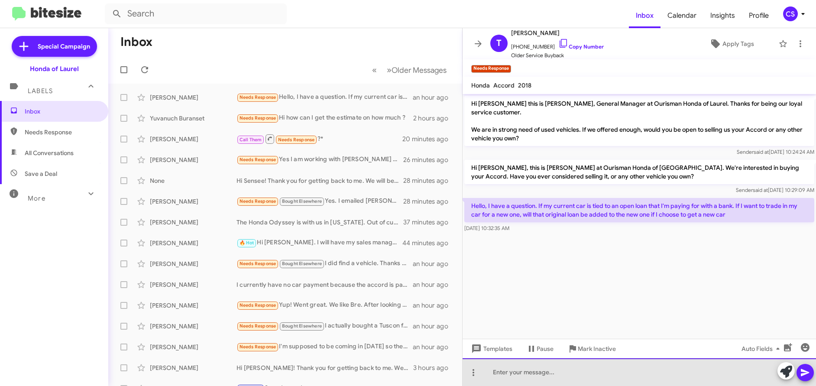
click at [499, 371] on div at bounding box center [640, 372] width 354 height 28
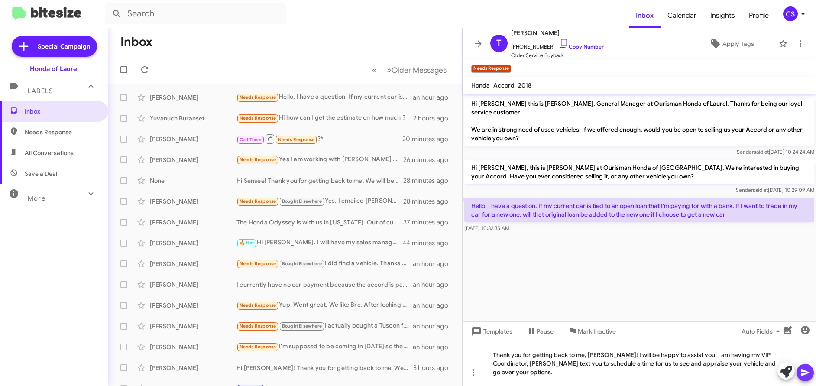
click at [805, 371] on icon at bounding box center [805, 372] width 8 height 7
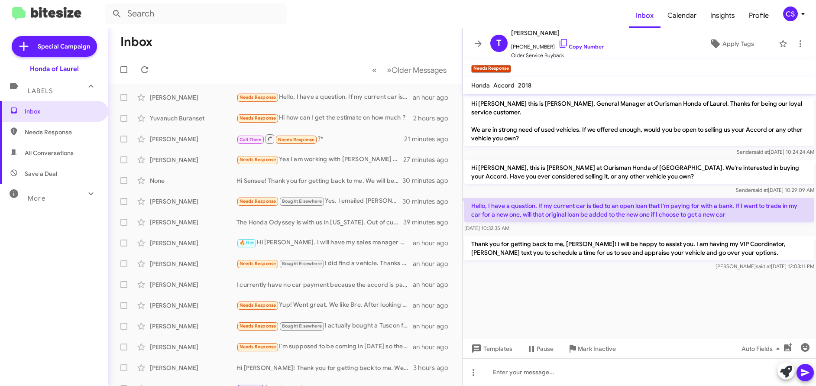
click at [644, 310] on cdk-virtual-scroll-viewport "Hi [PERSON_NAME] this is [PERSON_NAME], General Manager at Ourisman Honda of La…" at bounding box center [640, 216] width 354 height 245
drag, startPoint x: 467, startPoint y: 30, endPoint x: 698, endPoint y: 322, distance: 372.0
click at [698, 322] on div "T [PERSON_NAME] [PHONE_NUMBER] Copy Number Older Service Buyback Apply Tags Nee…" at bounding box center [640, 207] width 354 height 358
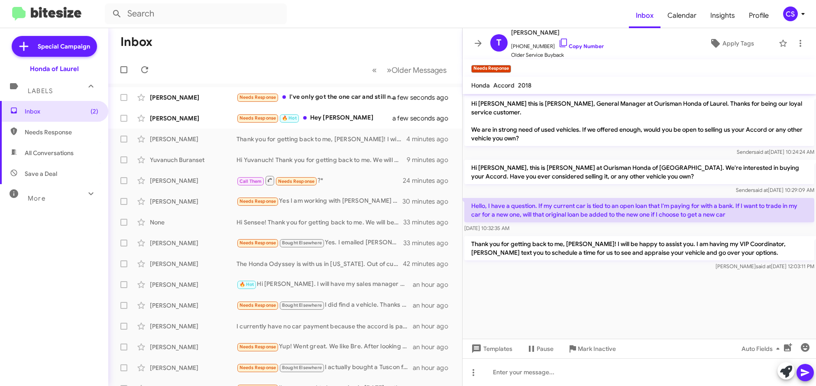
click at [602, 298] on cdk-virtual-scroll-viewport "Hi [PERSON_NAME] this is [PERSON_NAME], General Manager at Ourisman Honda of La…" at bounding box center [640, 216] width 354 height 245
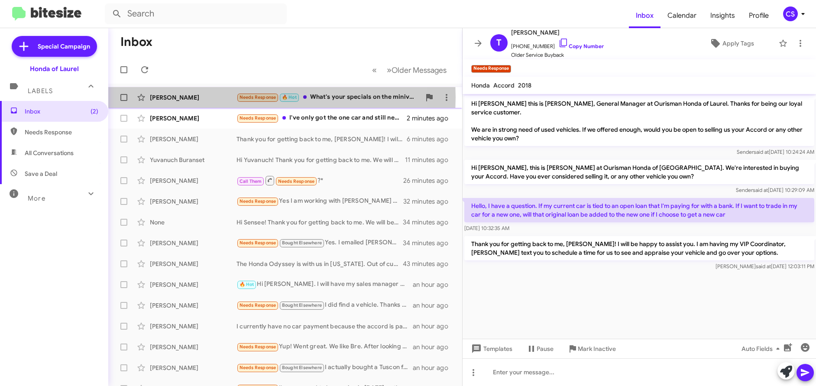
click at [166, 97] on div "[PERSON_NAME]" at bounding box center [193, 97] width 87 height 9
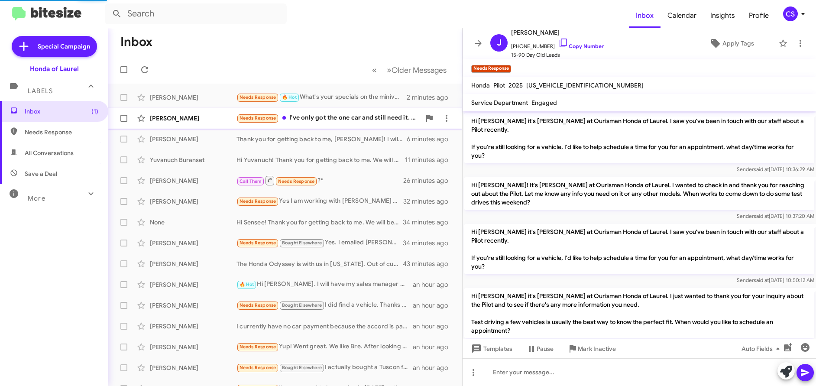
scroll to position [934, 0]
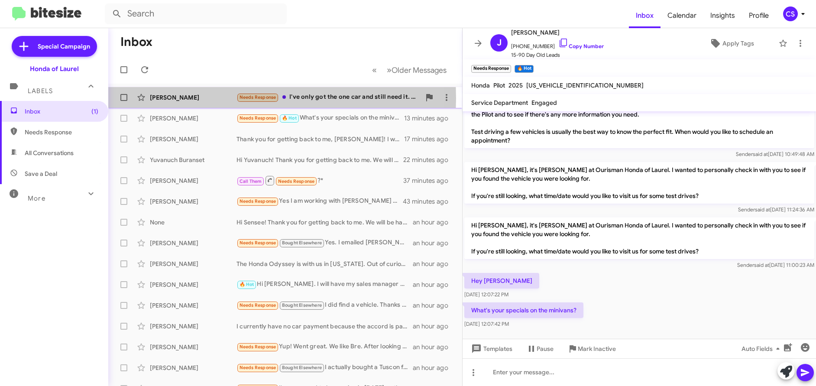
click at [175, 98] on div "[PERSON_NAME]" at bounding box center [193, 97] width 87 height 9
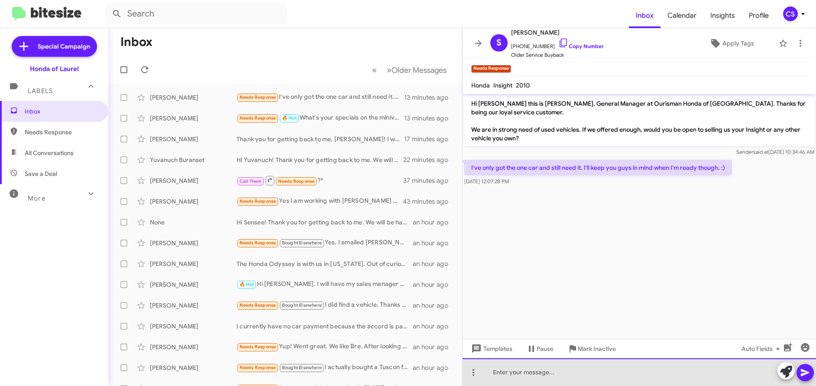
click at [498, 373] on div at bounding box center [640, 372] width 354 height 28
drag, startPoint x: 493, startPoint y: 373, endPoint x: 602, endPoint y: 382, distance: 109.1
click at [601, 382] on div "Thank you [PERSON_NAME] for responding." at bounding box center [640, 372] width 354 height 28
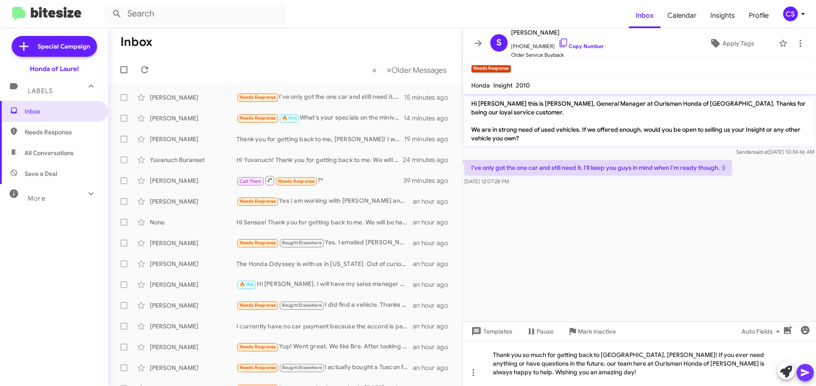
click at [806, 372] on icon at bounding box center [805, 372] width 8 height 7
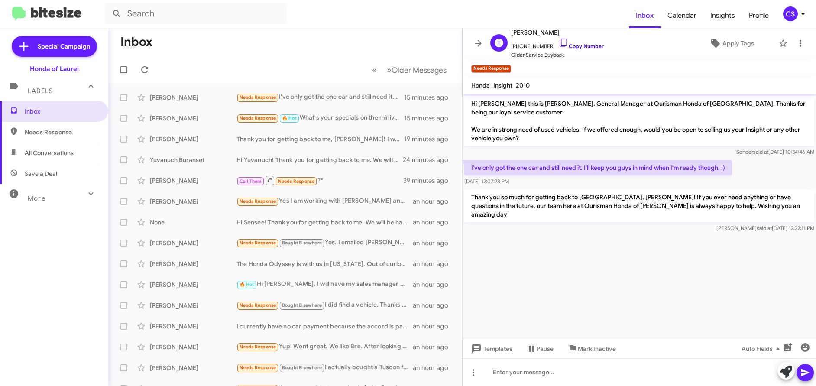
click at [581, 45] on link "Copy Number" at bounding box center [582, 46] width 46 height 7
